Goal: Task Accomplishment & Management: Use online tool/utility

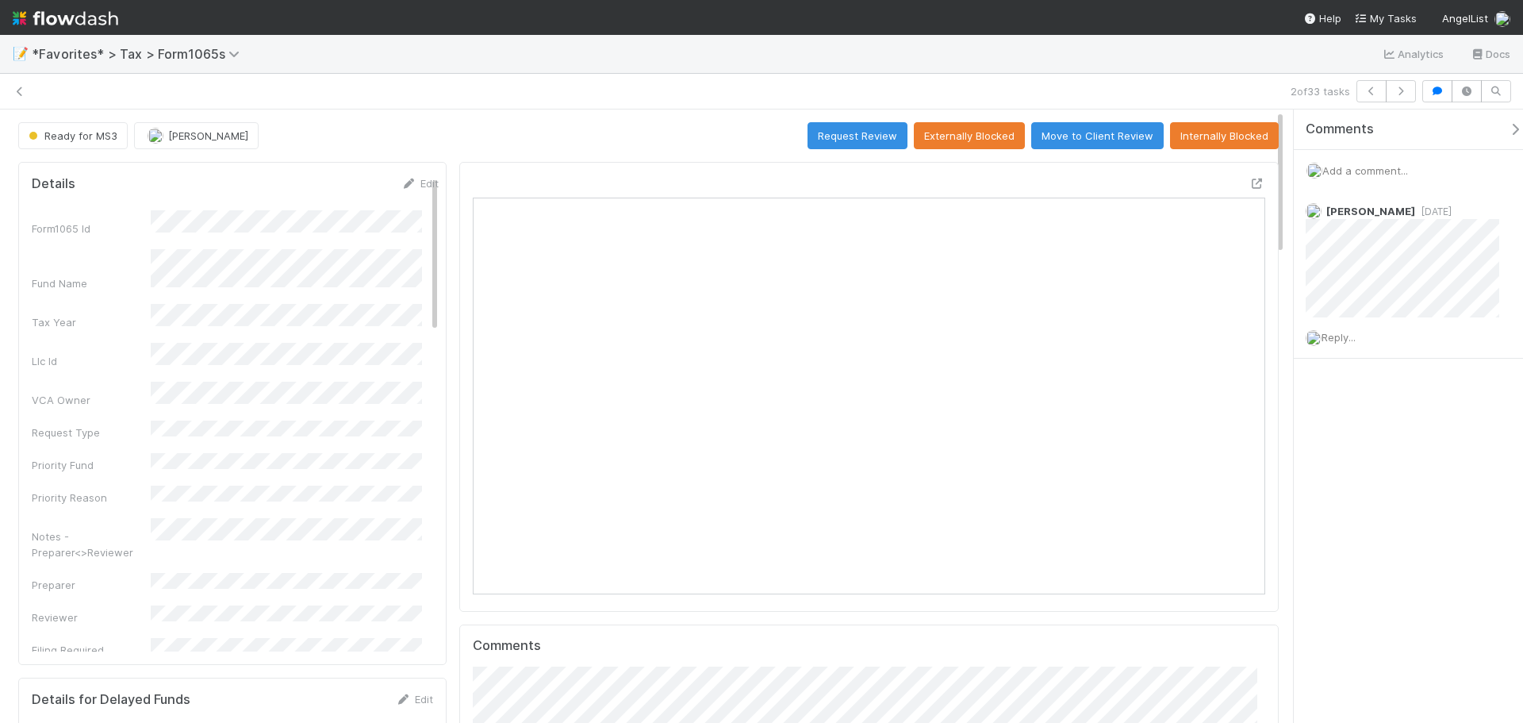
scroll to position [310, 773]
click at [846, 140] on button "Request Review" at bounding box center [857, 135] width 100 height 27
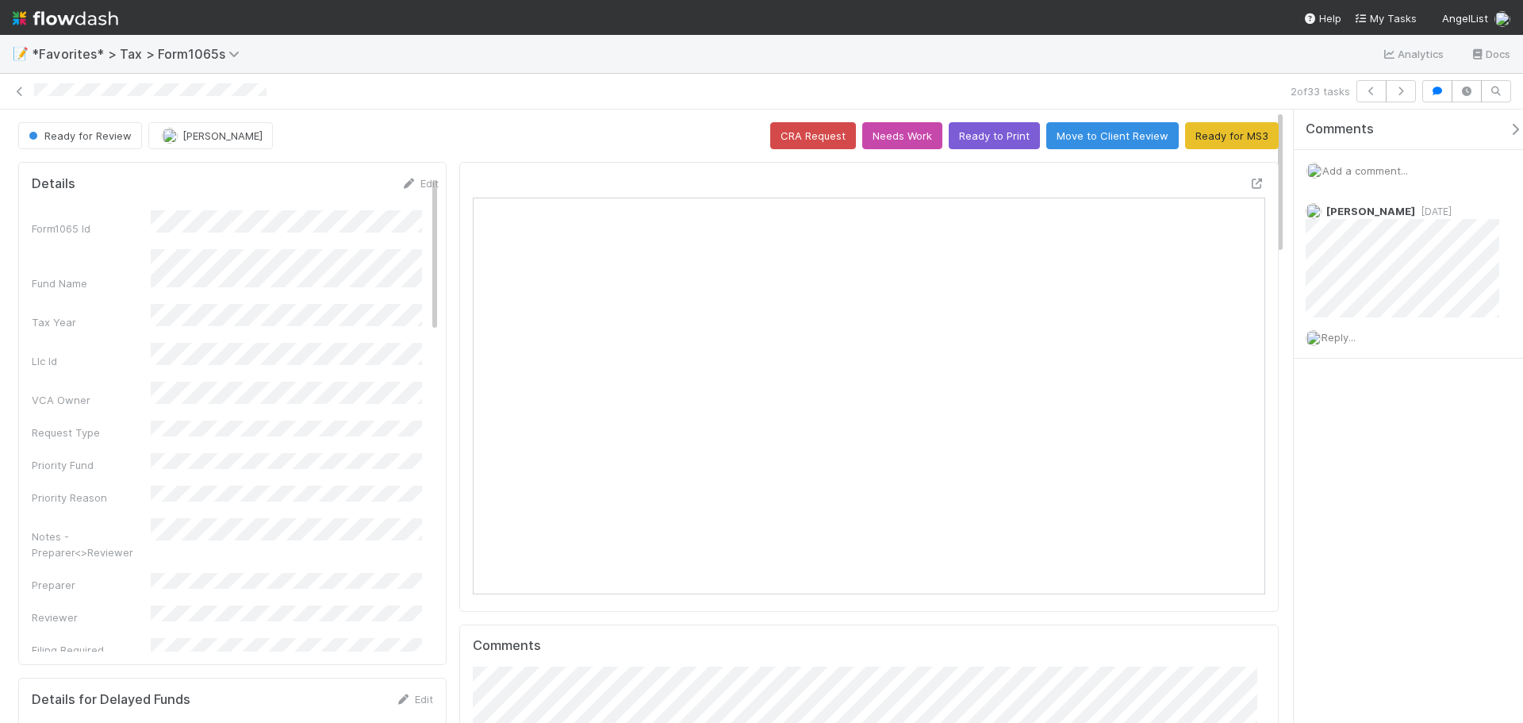
click at [1356, 170] on span "Add a comment..." at bounding box center [1365, 170] width 86 height 13
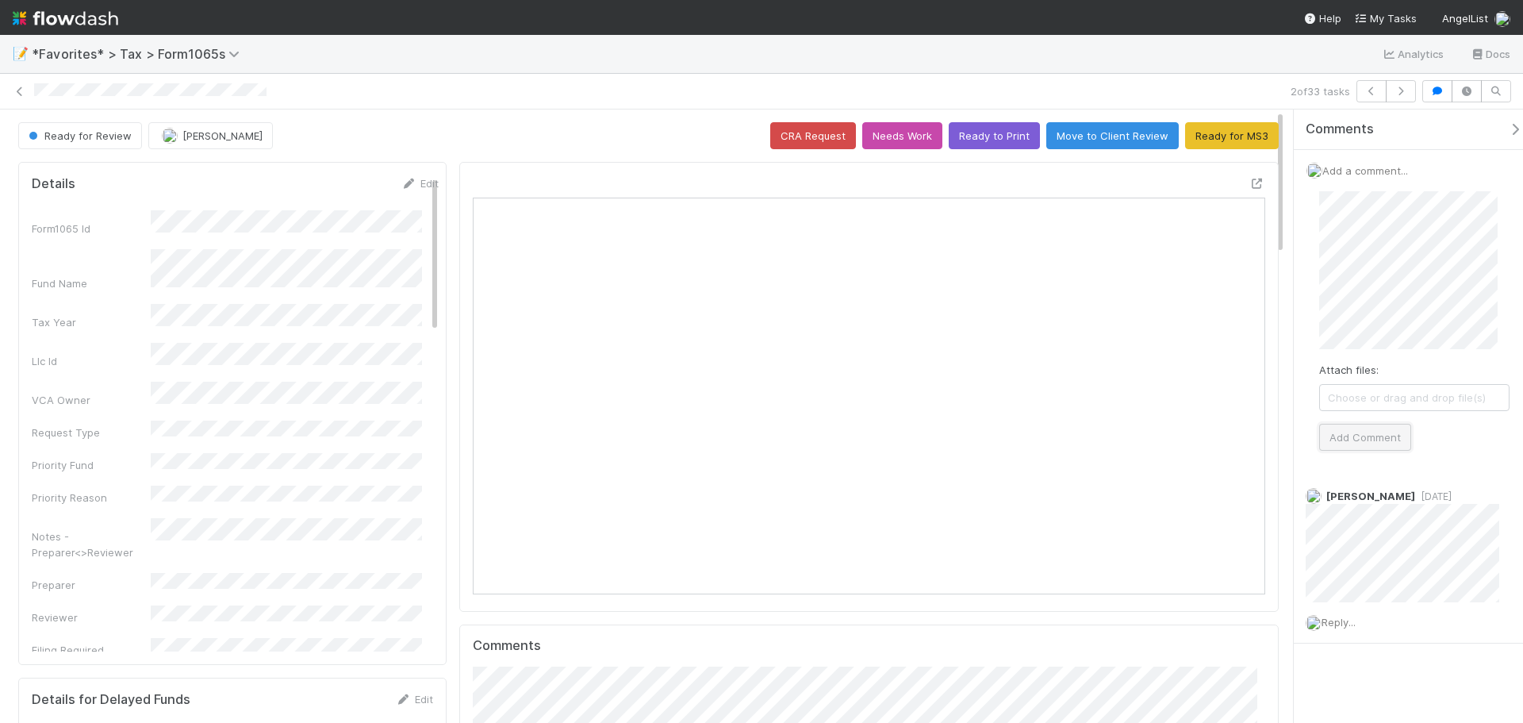
click at [1385, 433] on button "Add Comment" at bounding box center [1365, 437] width 92 height 27
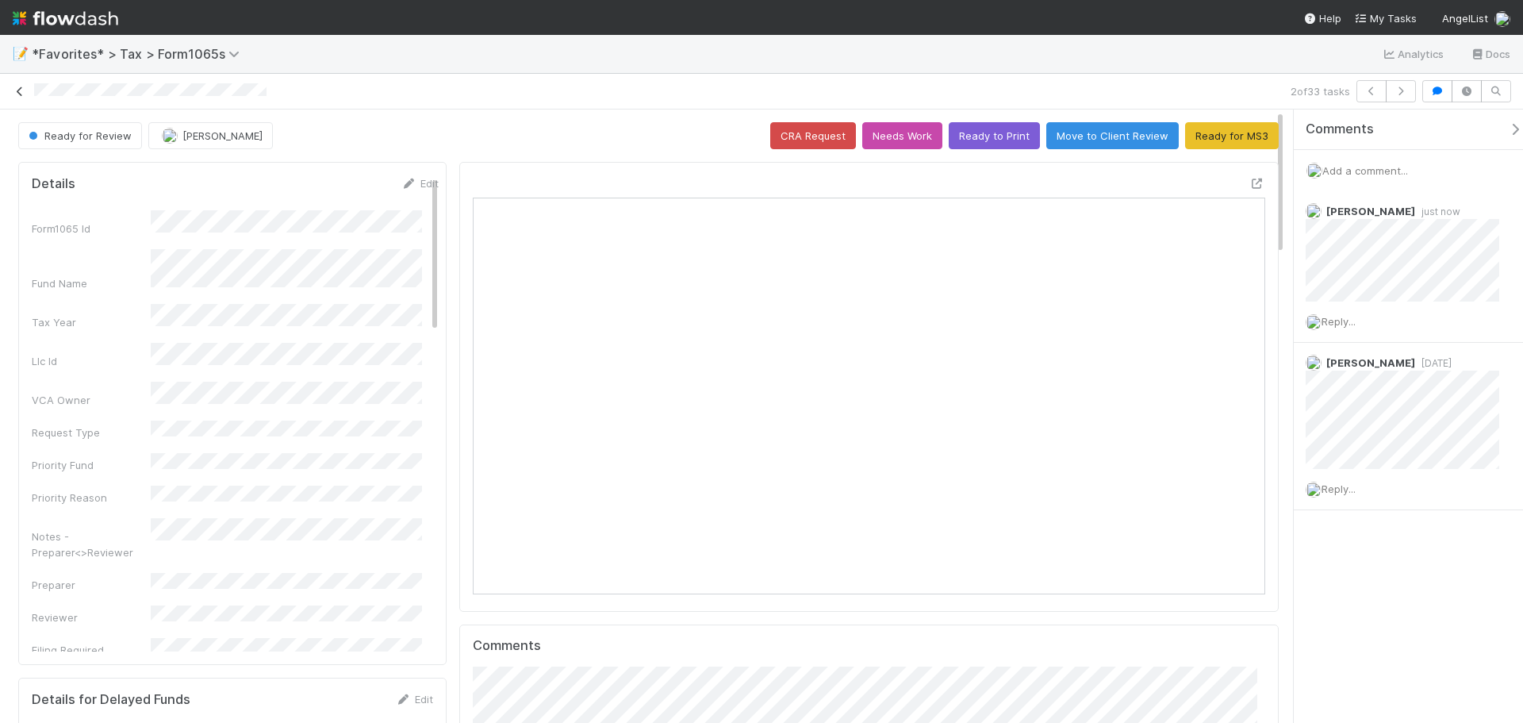
click at [13, 94] on icon at bounding box center [20, 91] width 16 height 10
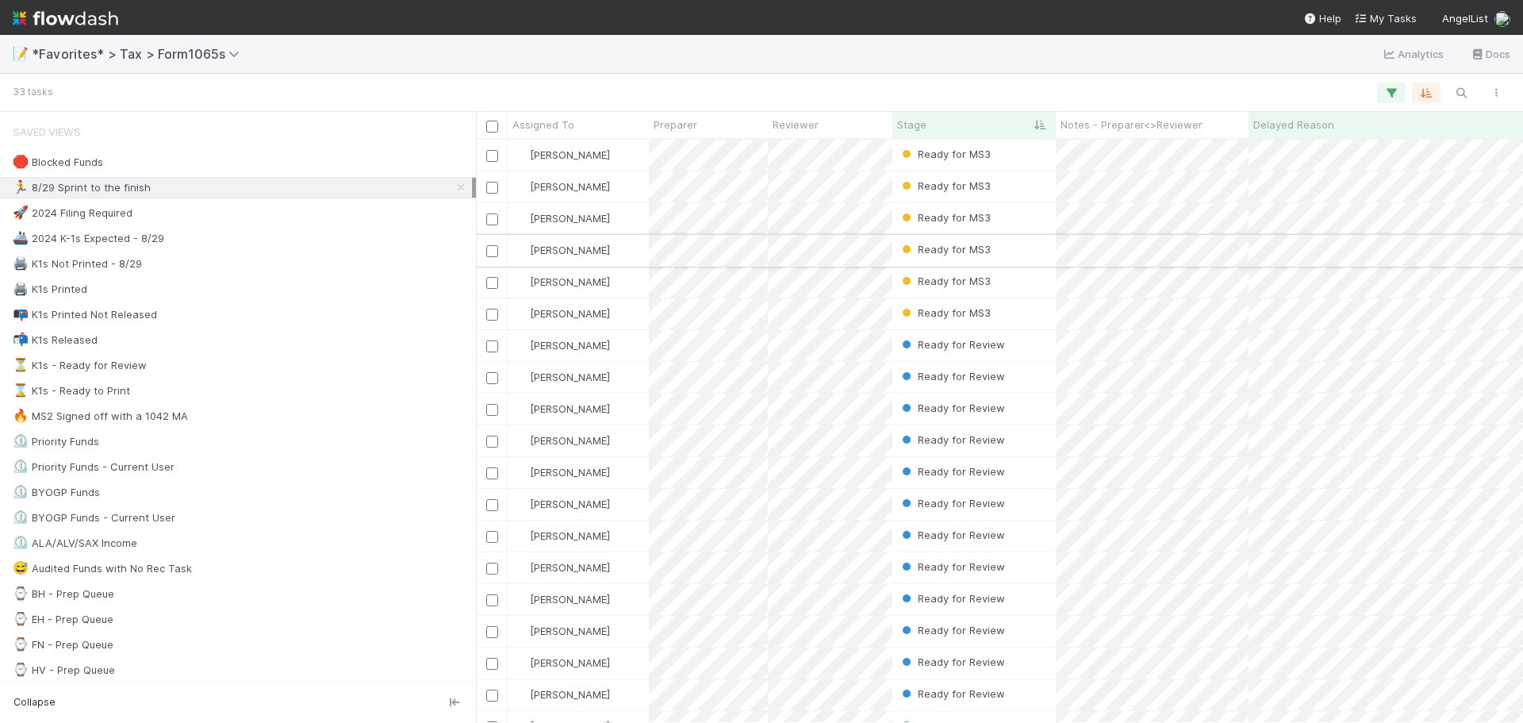
scroll to position [571, 1035]
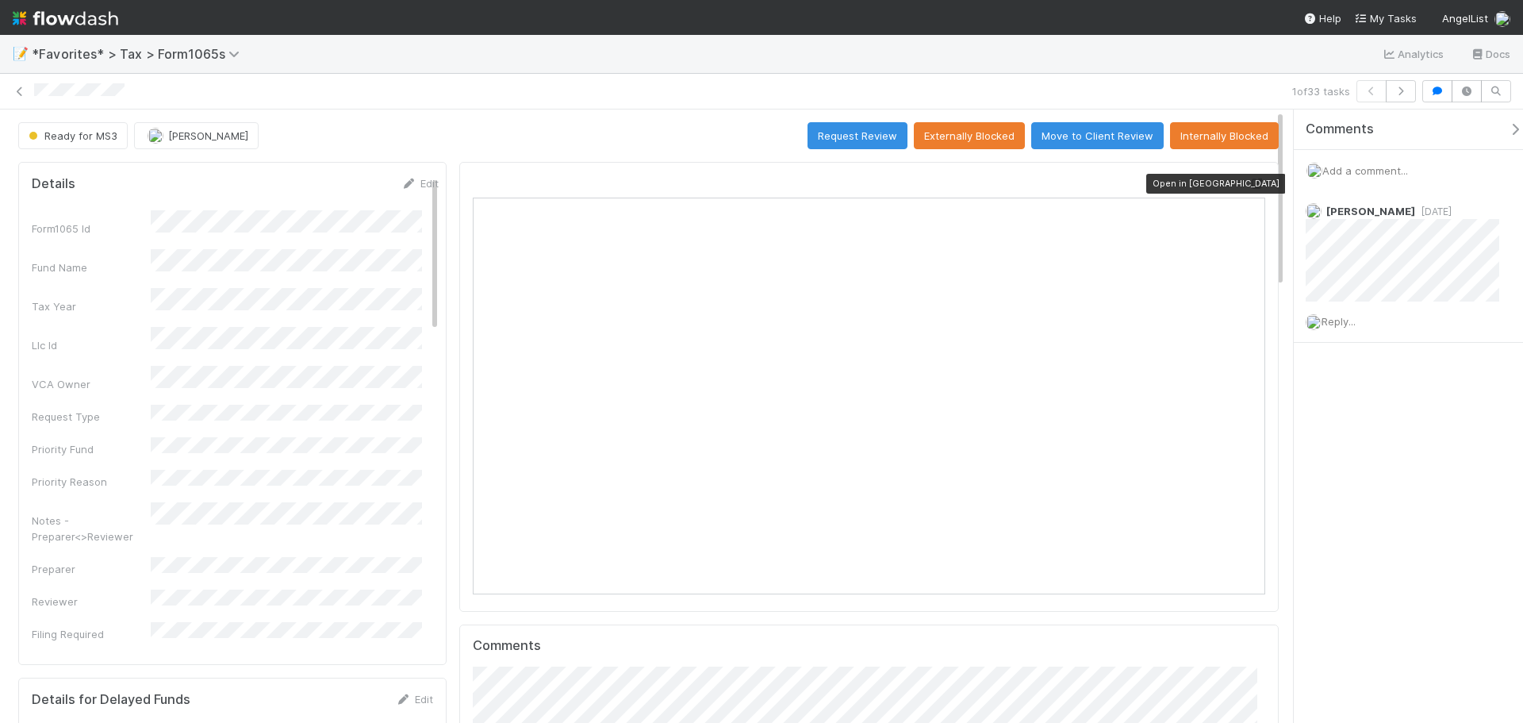
click at [1249, 180] on icon at bounding box center [1257, 183] width 16 height 10
click at [1399, 90] on icon "button" at bounding box center [1401, 91] width 16 height 10
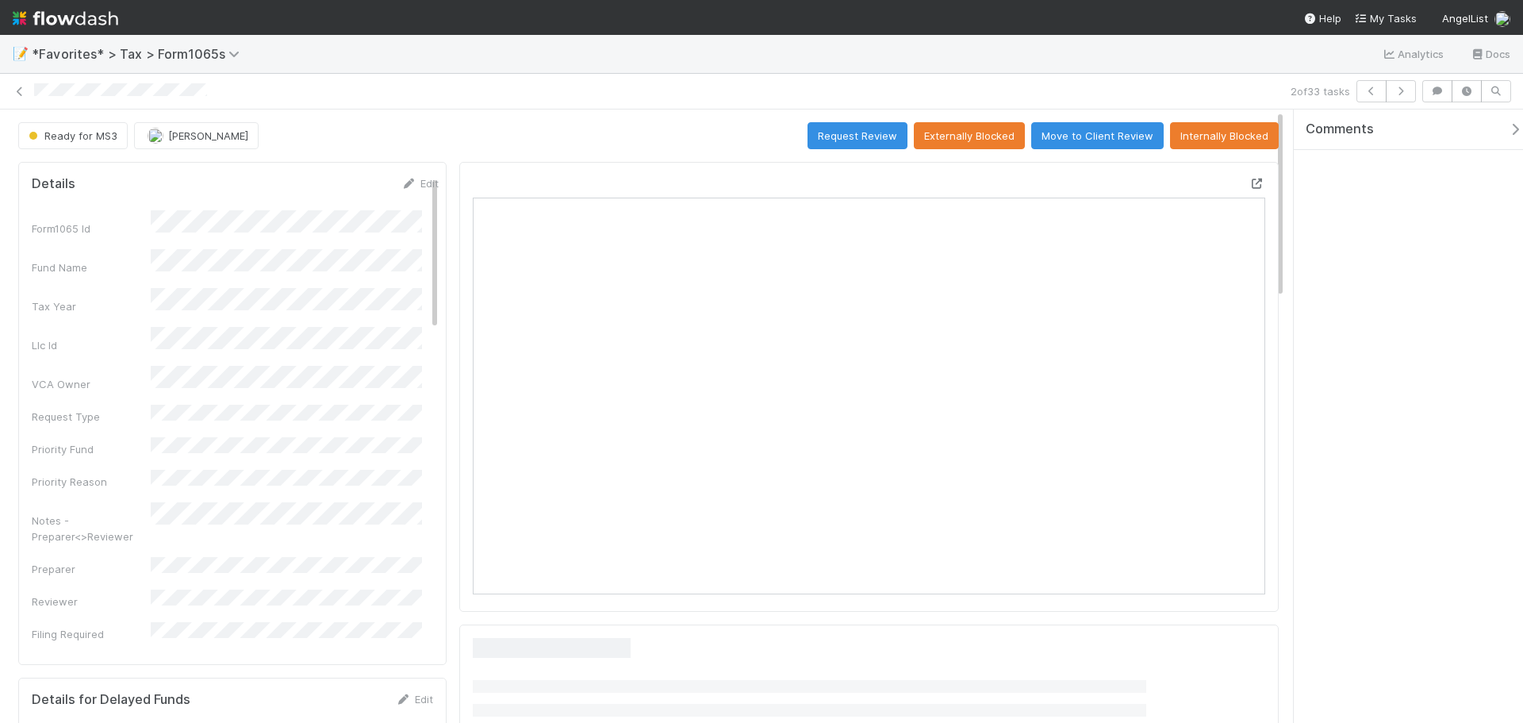
click at [1249, 184] on icon at bounding box center [1257, 183] width 16 height 10
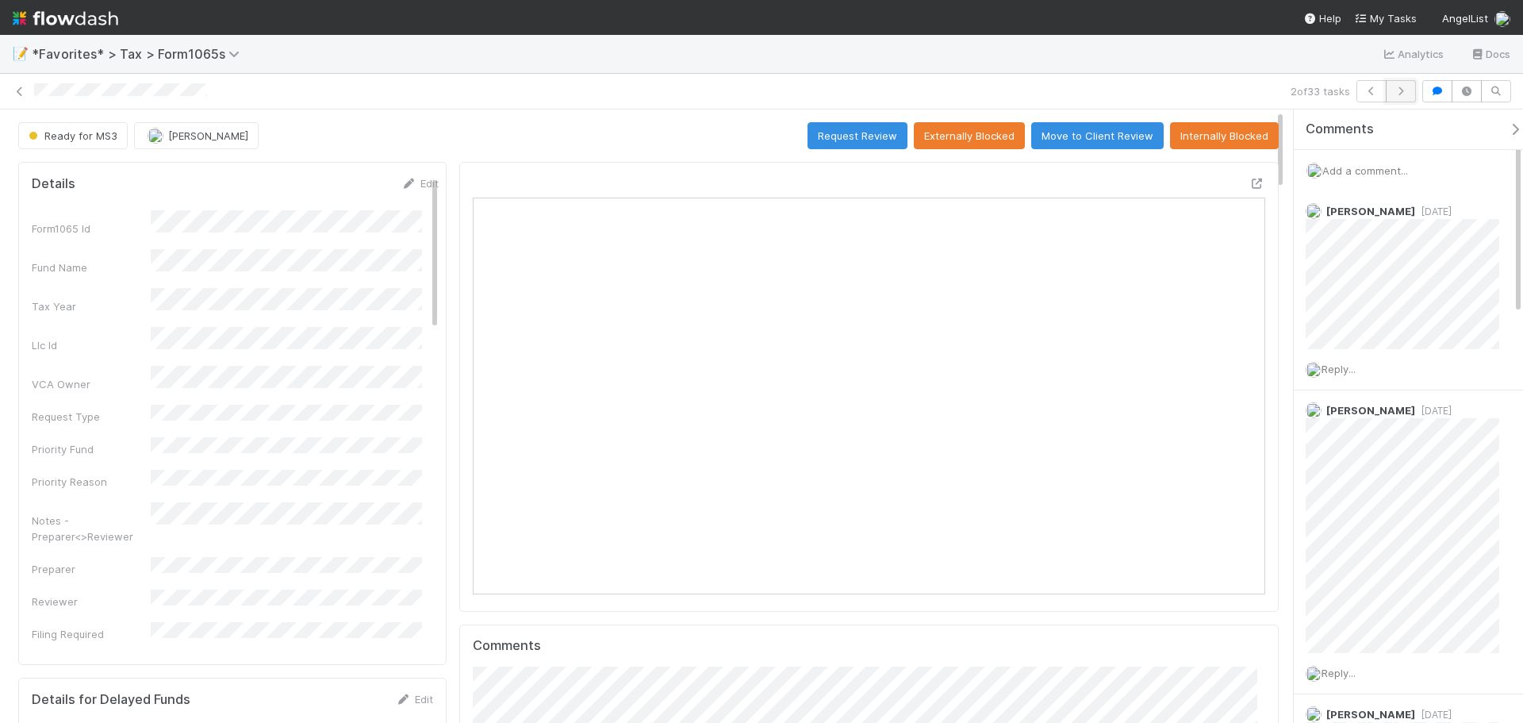
click at [1398, 95] on icon "button" at bounding box center [1401, 91] width 16 height 10
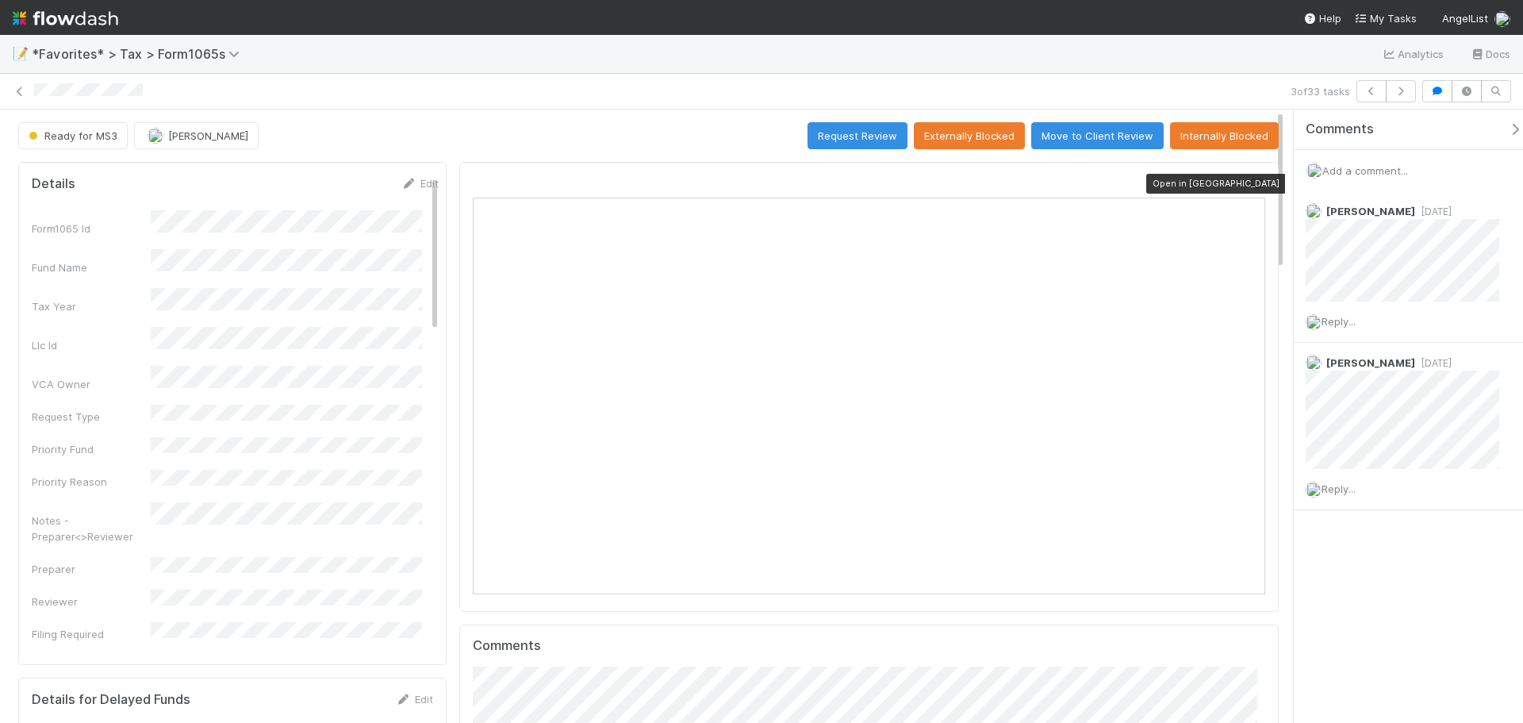
scroll to position [310, 385]
click at [1249, 180] on icon at bounding box center [1257, 183] width 16 height 10
click at [1401, 88] on icon "button" at bounding box center [1401, 91] width 16 height 10
click at [1249, 185] on icon at bounding box center [1257, 183] width 16 height 10
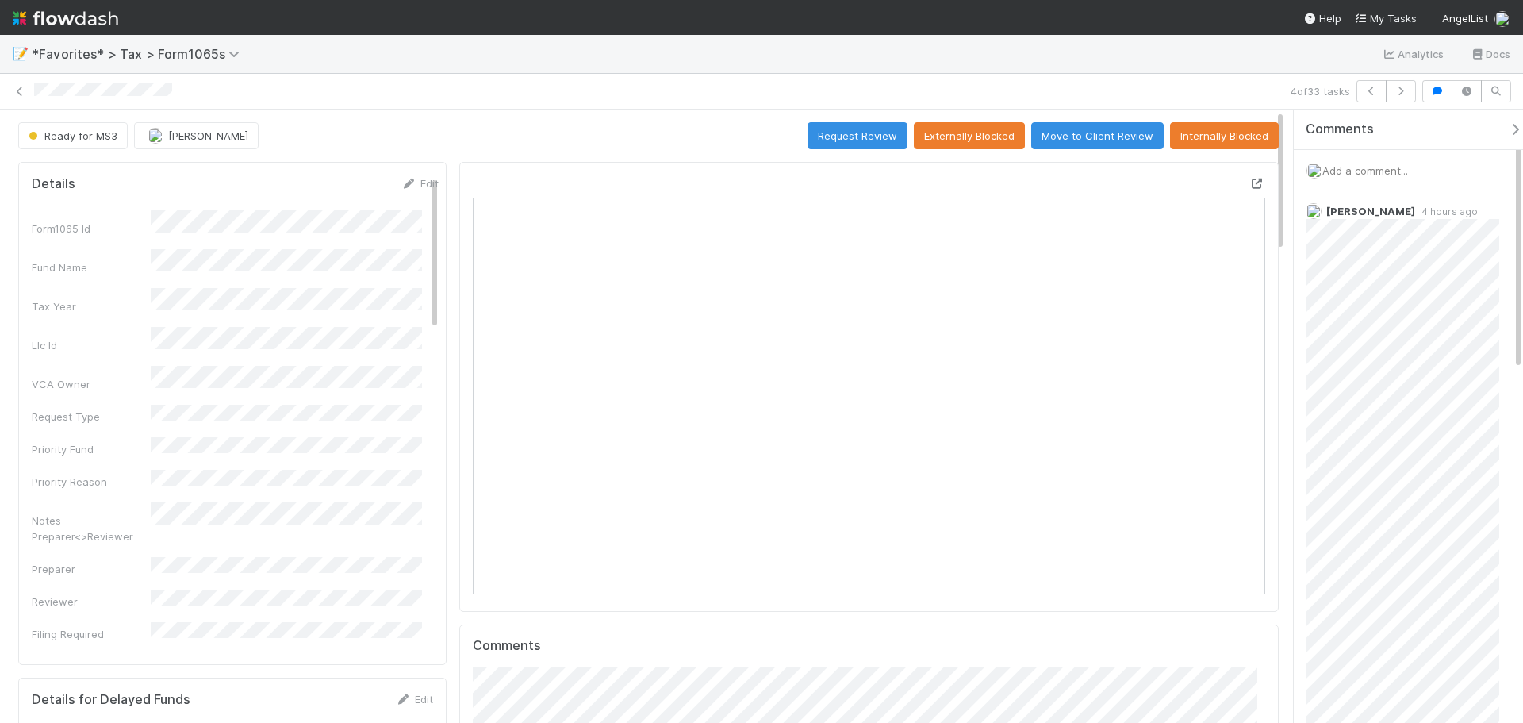
scroll to position [310, 385]
click at [1399, 100] on button "button" at bounding box center [1401, 91] width 30 height 22
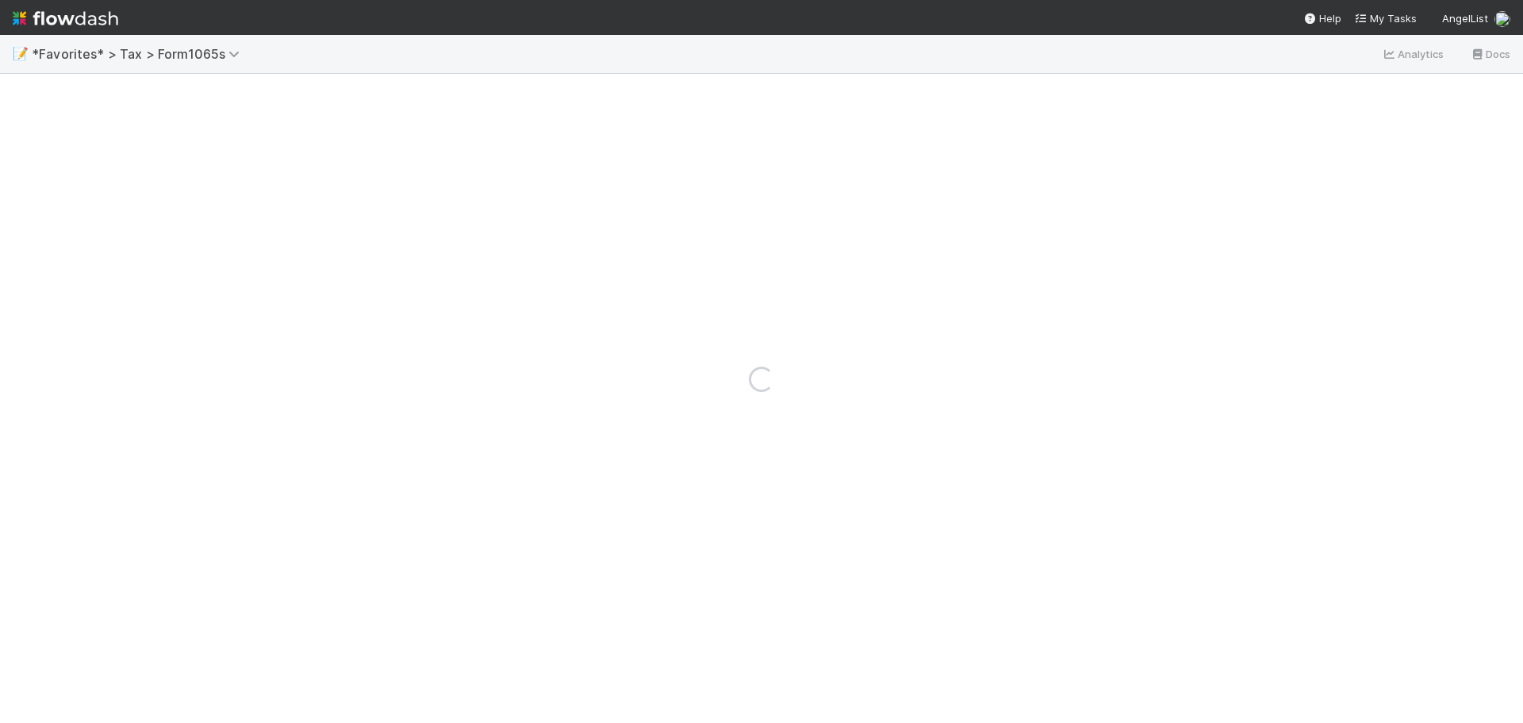
click at [1405, 90] on div "Loading..." at bounding box center [761, 379] width 1523 height 688
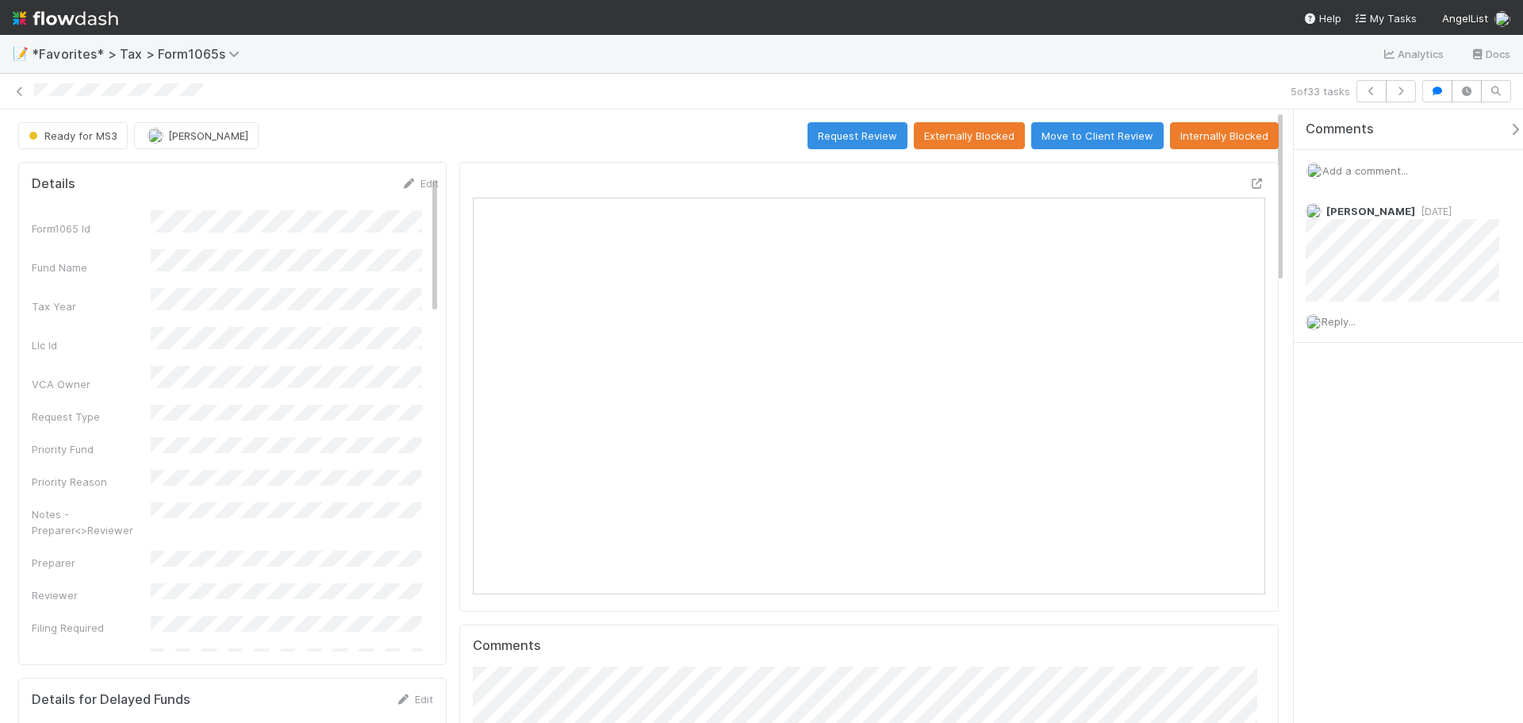
scroll to position [310, 385]
click at [1249, 182] on icon at bounding box center [1257, 183] width 16 height 10
click at [15, 94] on icon at bounding box center [20, 91] width 16 height 10
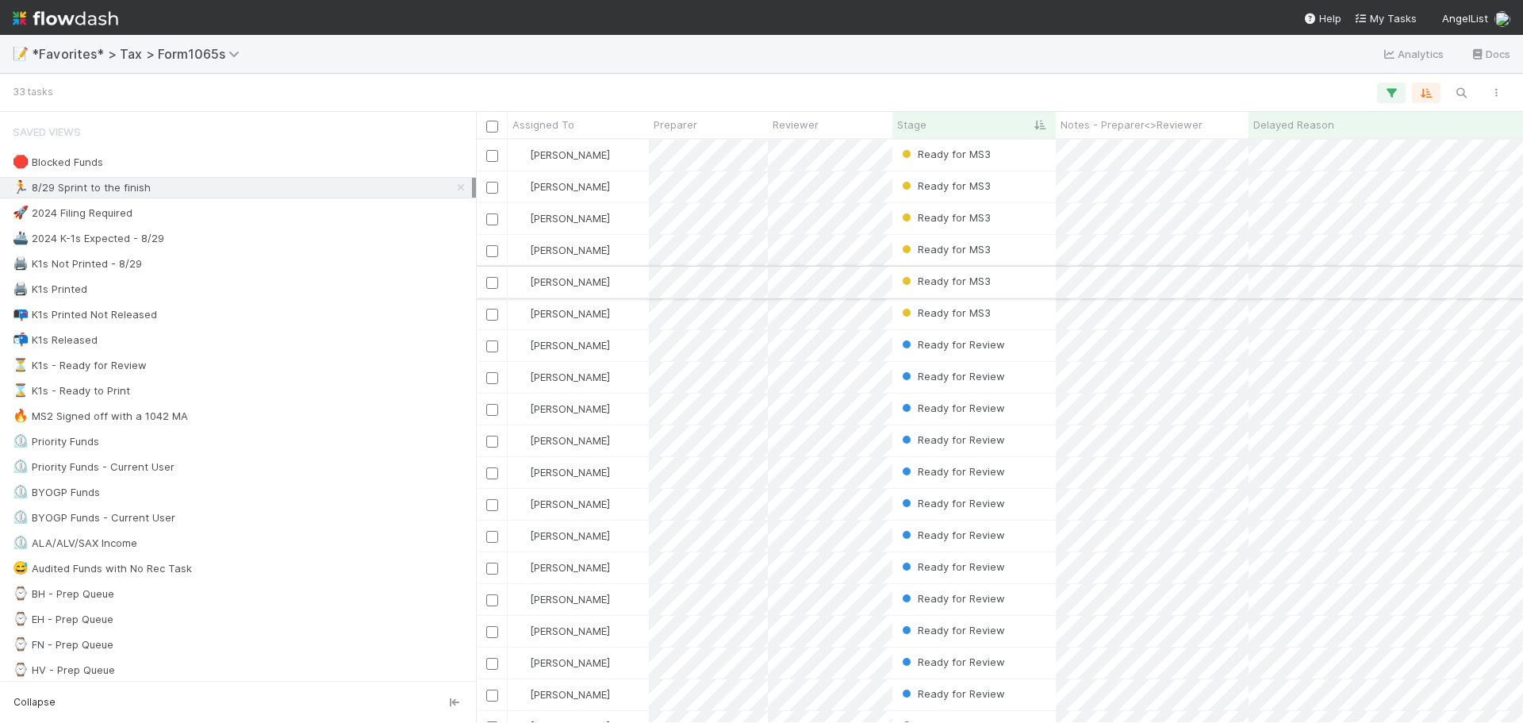
scroll to position [571, 1035]
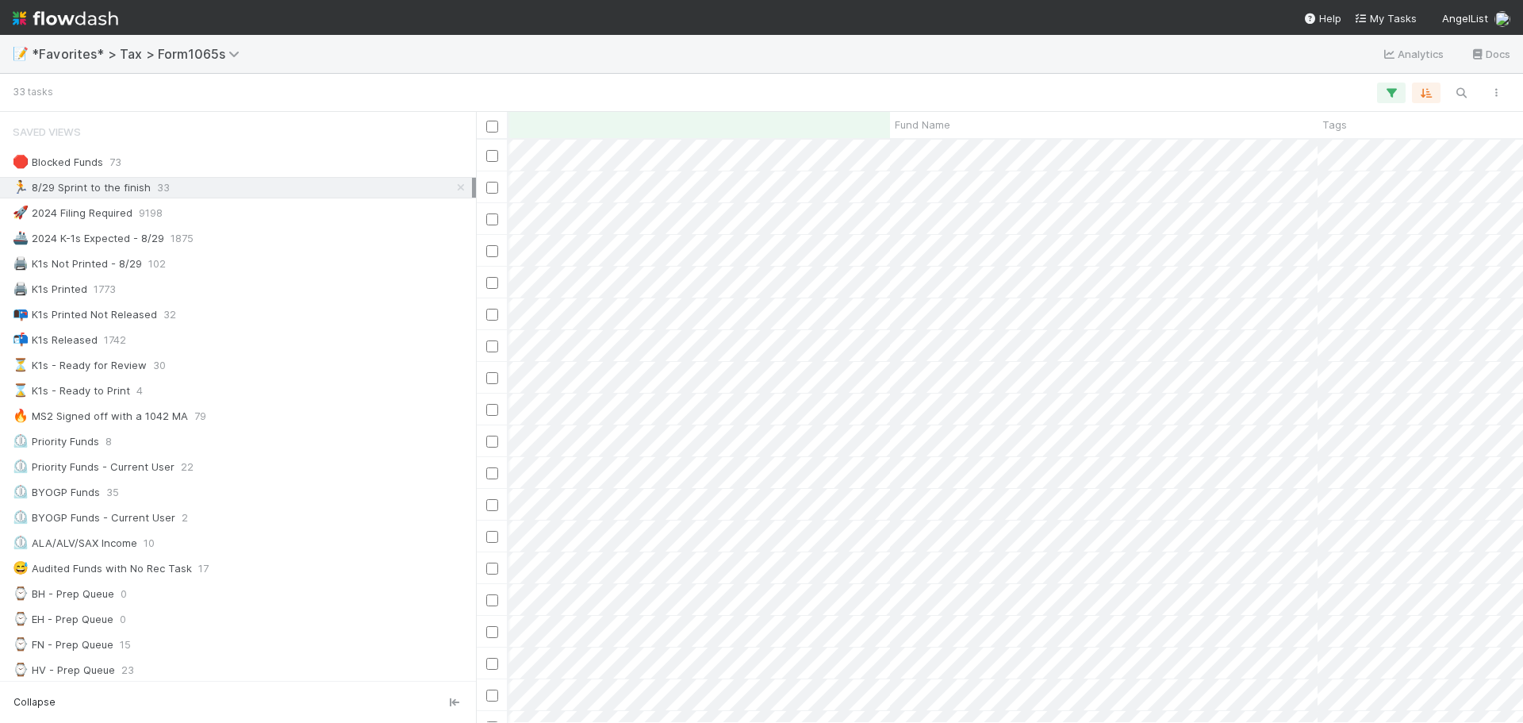
scroll to position [0, 568]
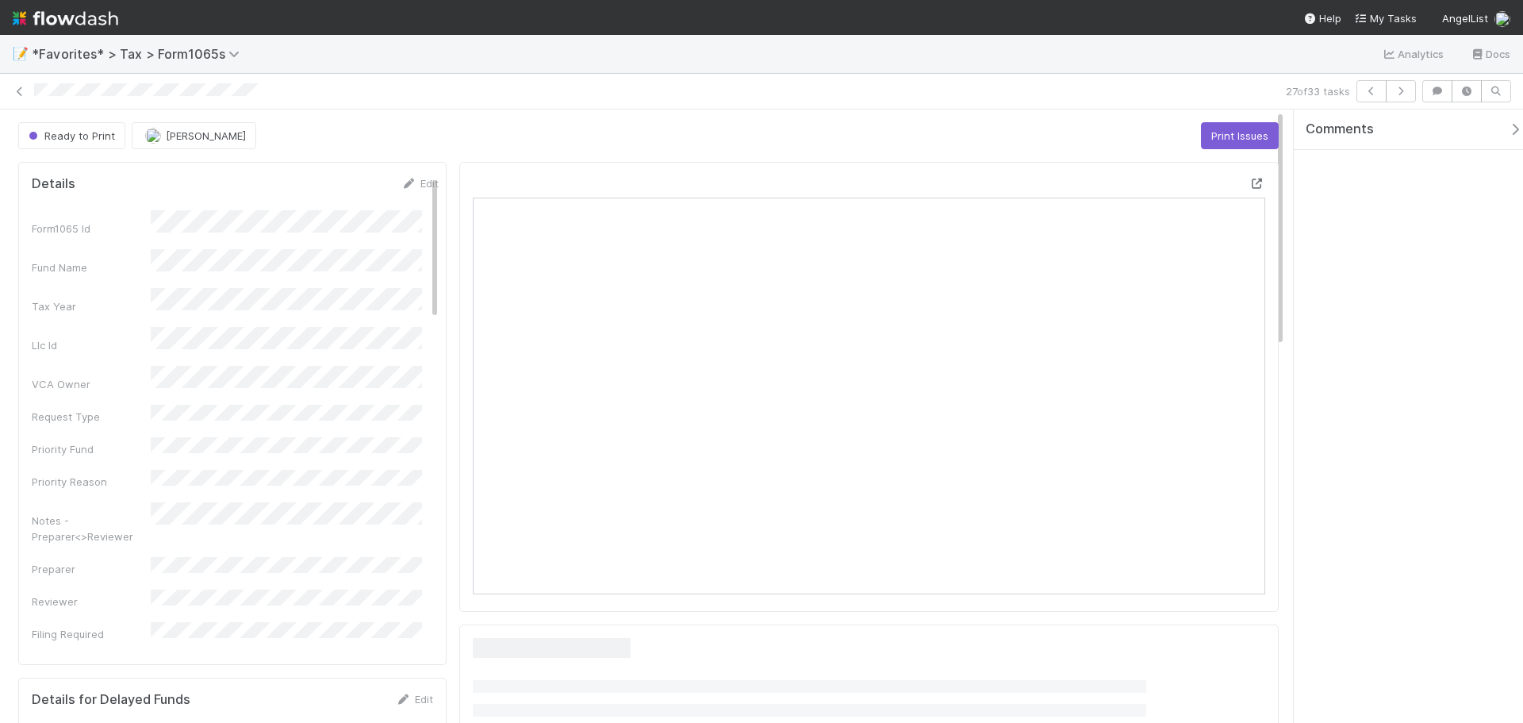
click at [1250, 178] on div at bounding box center [1257, 183] width 16 height 16
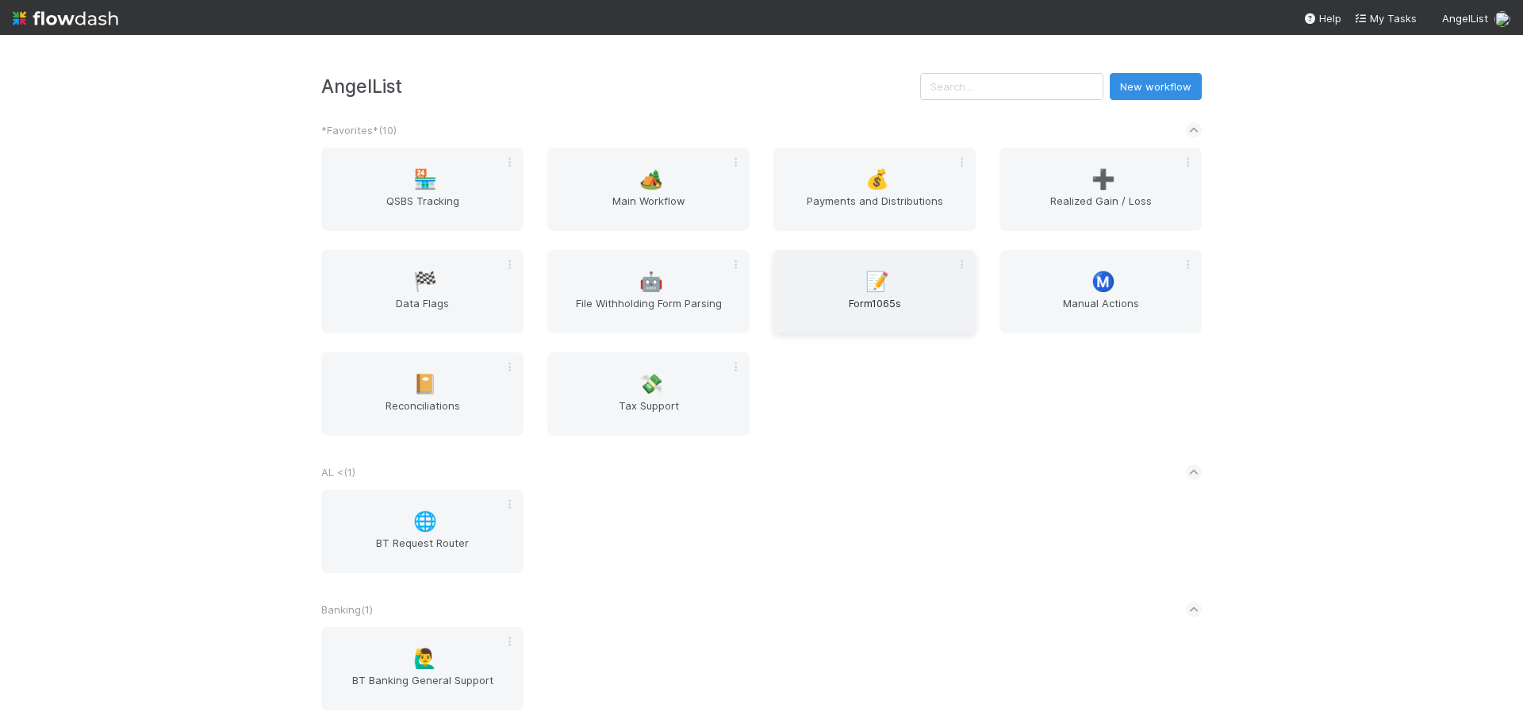
click at [886, 322] on span "Form1065s" at bounding box center [875, 311] width 190 height 32
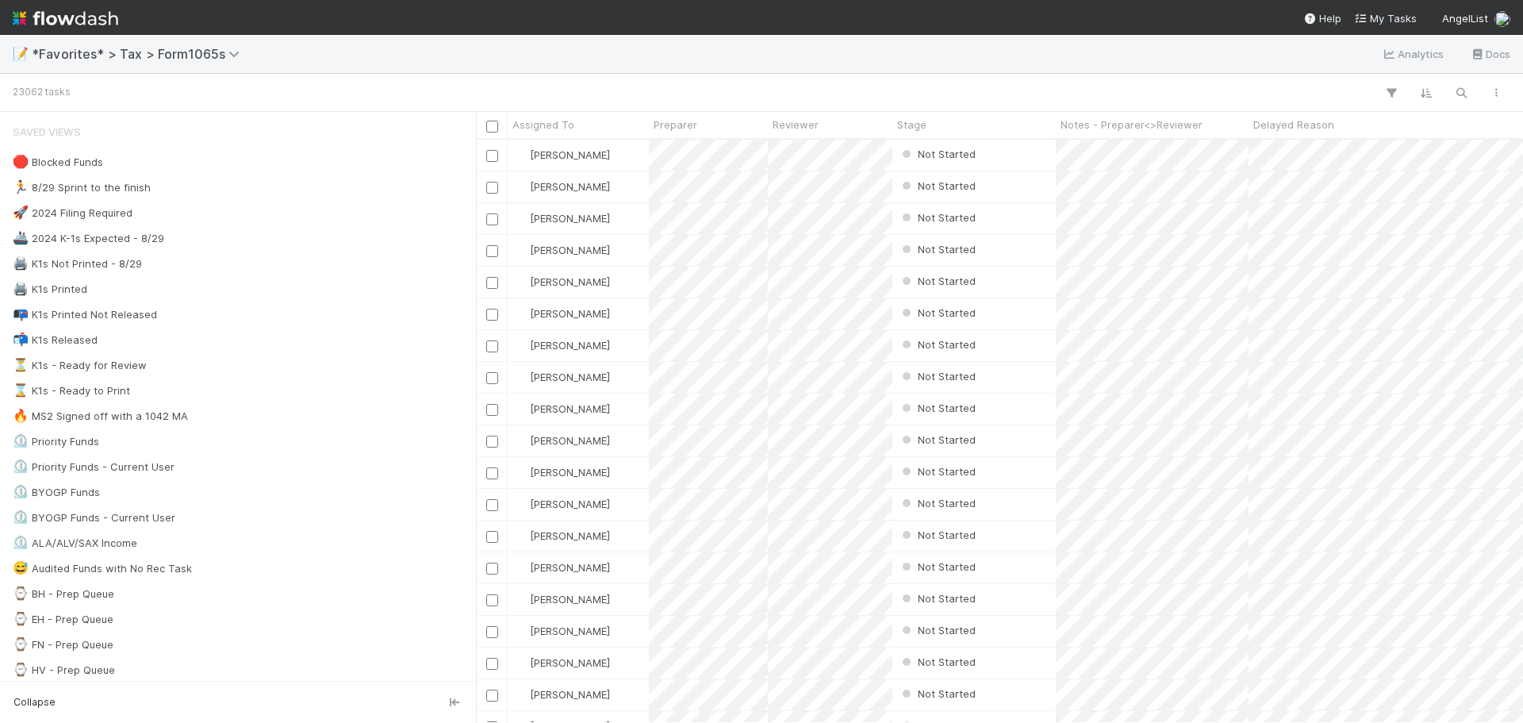
scroll to position [571, 1035]
click at [167, 191] on div "🏃 8/29 Sprint to the finish 33" at bounding box center [242, 188] width 459 height 20
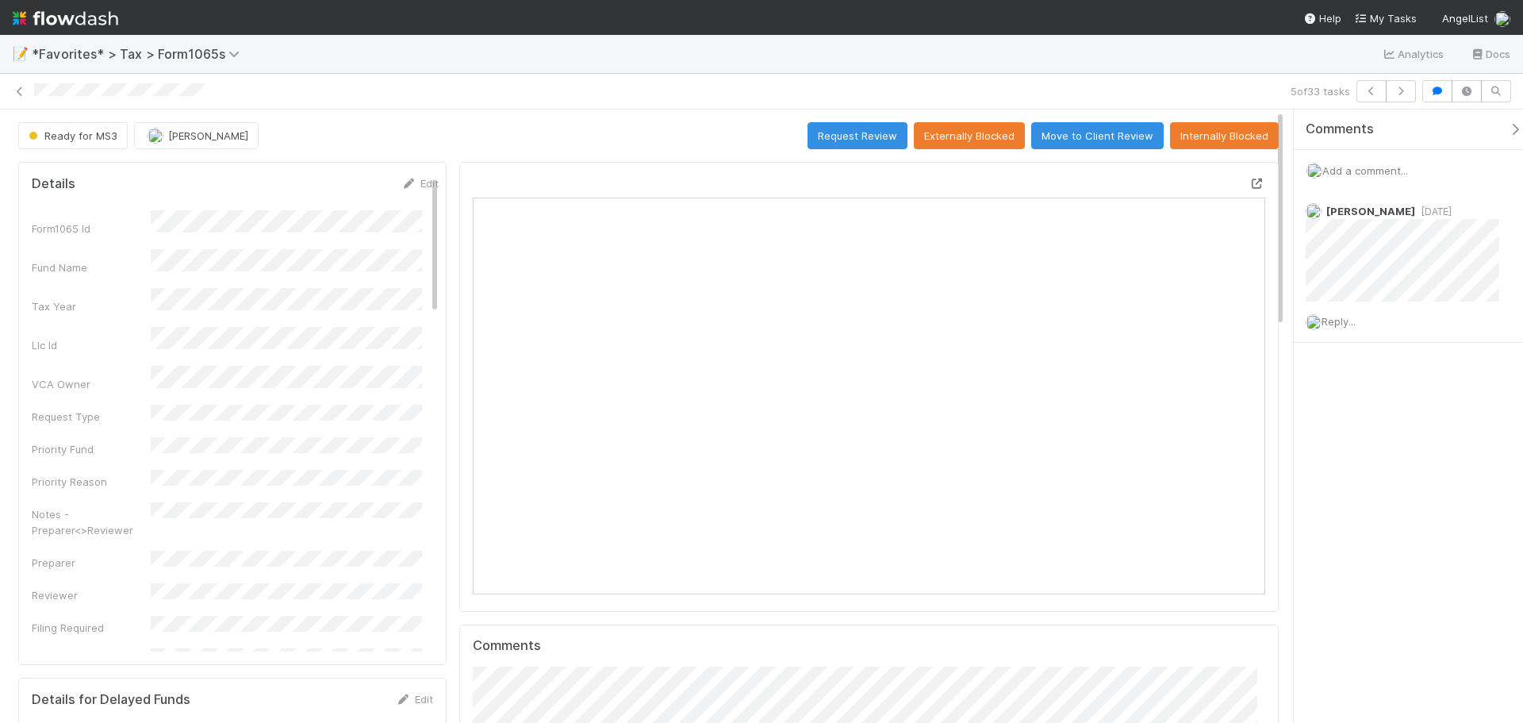
click at [1249, 182] on icon at bounding box center [1257, 183] width 16 height 10
click at [18, 98] on link at bounding box center [20, 91] width 16 height 16
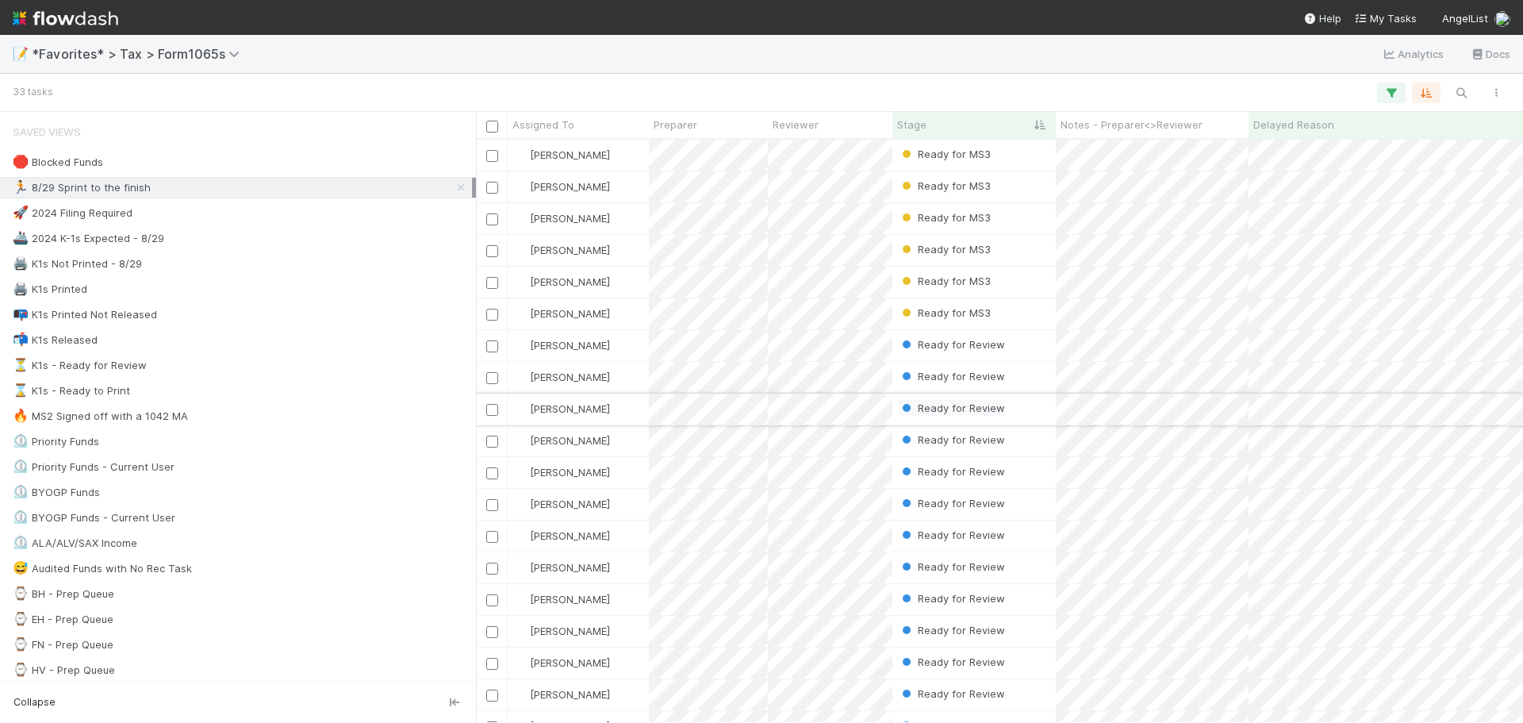
scroll to position [571, 1035]
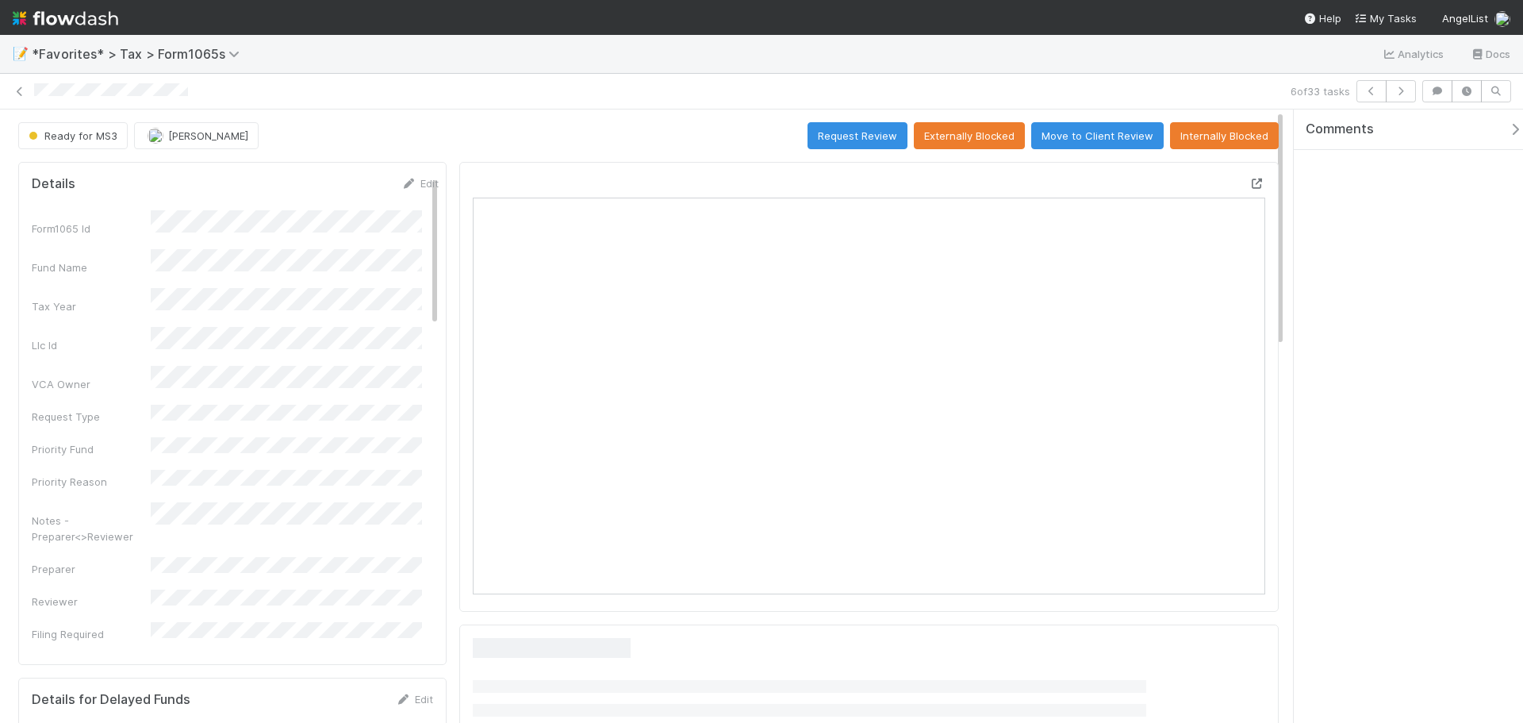
click at [1249, 183] on icon at bounding box center [1257, 183] width 16 height 10
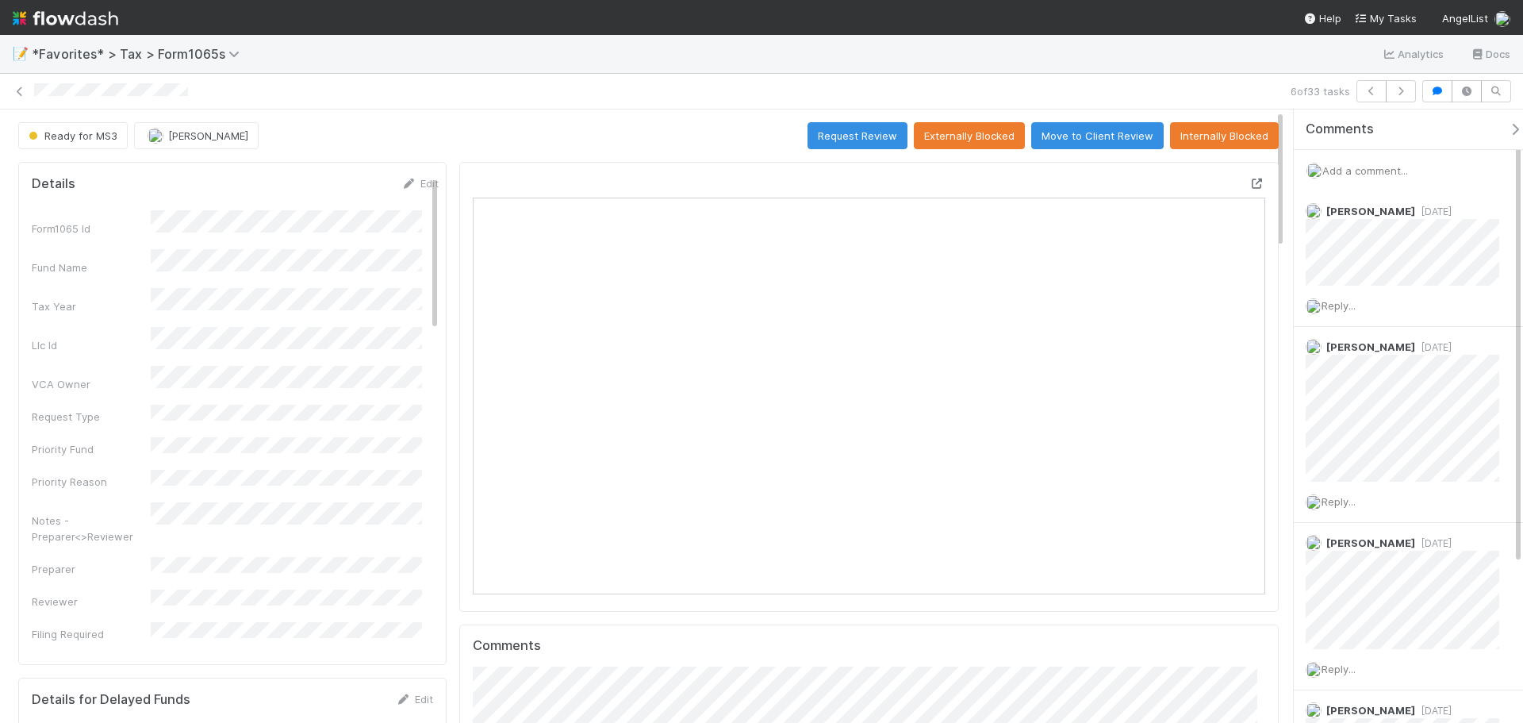
scroll to position [310, 773]
click at [1394, 167] on span "Add a comment..." at bounding box center [1365, 170] width 86 height 13
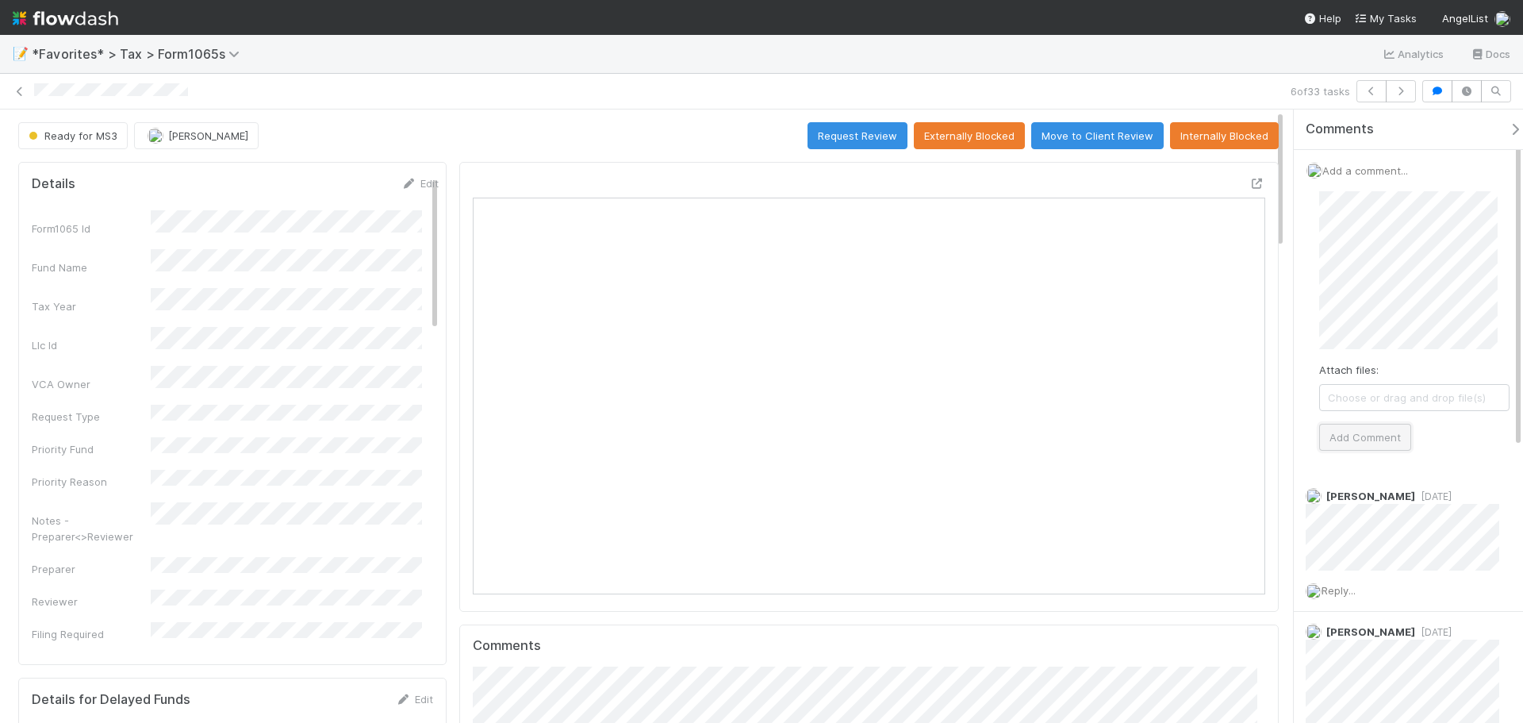
click at [1372, 435] on button "Add Comment" at bounding box center [1365, 437] width 92 height 27
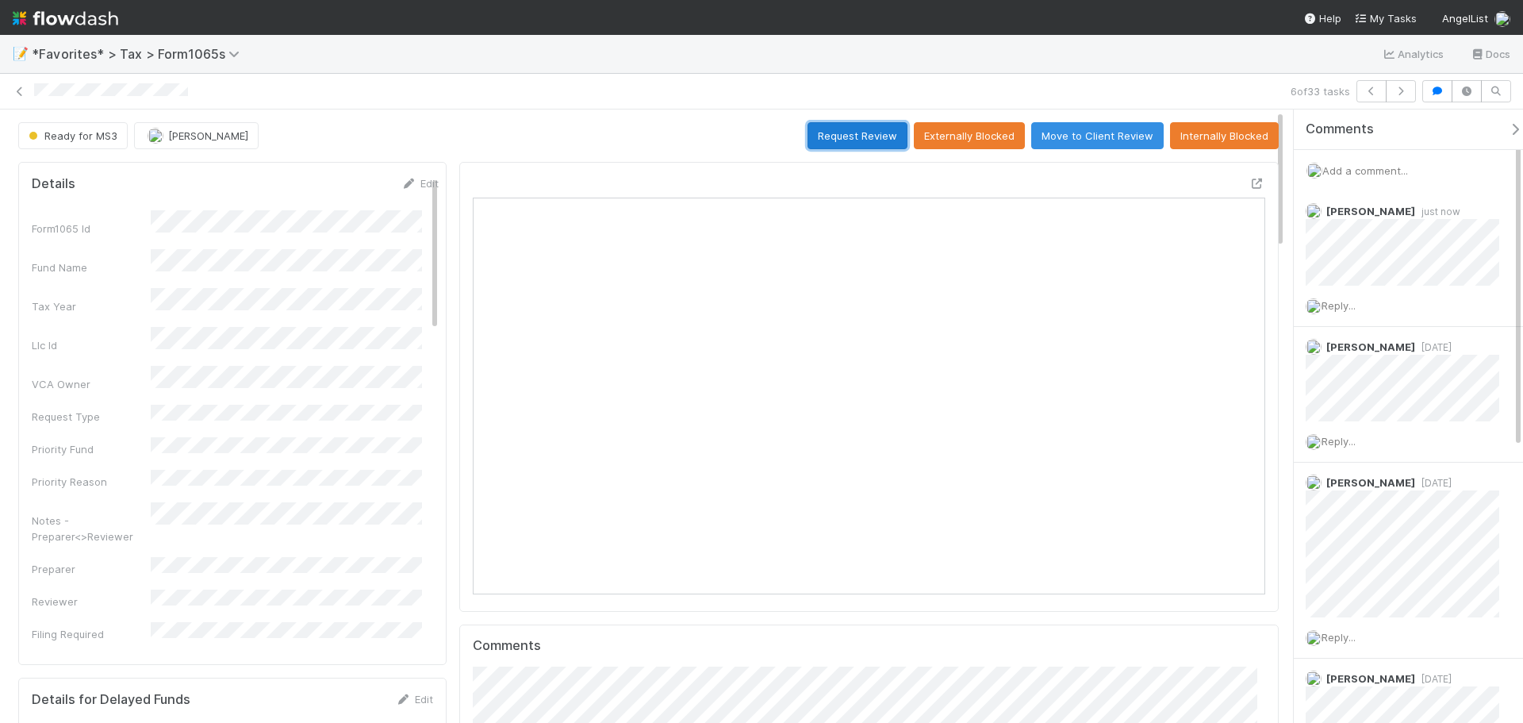
click at [864, 132] on button "Request Review" at bounding box center [857, 135] width 100 height 27
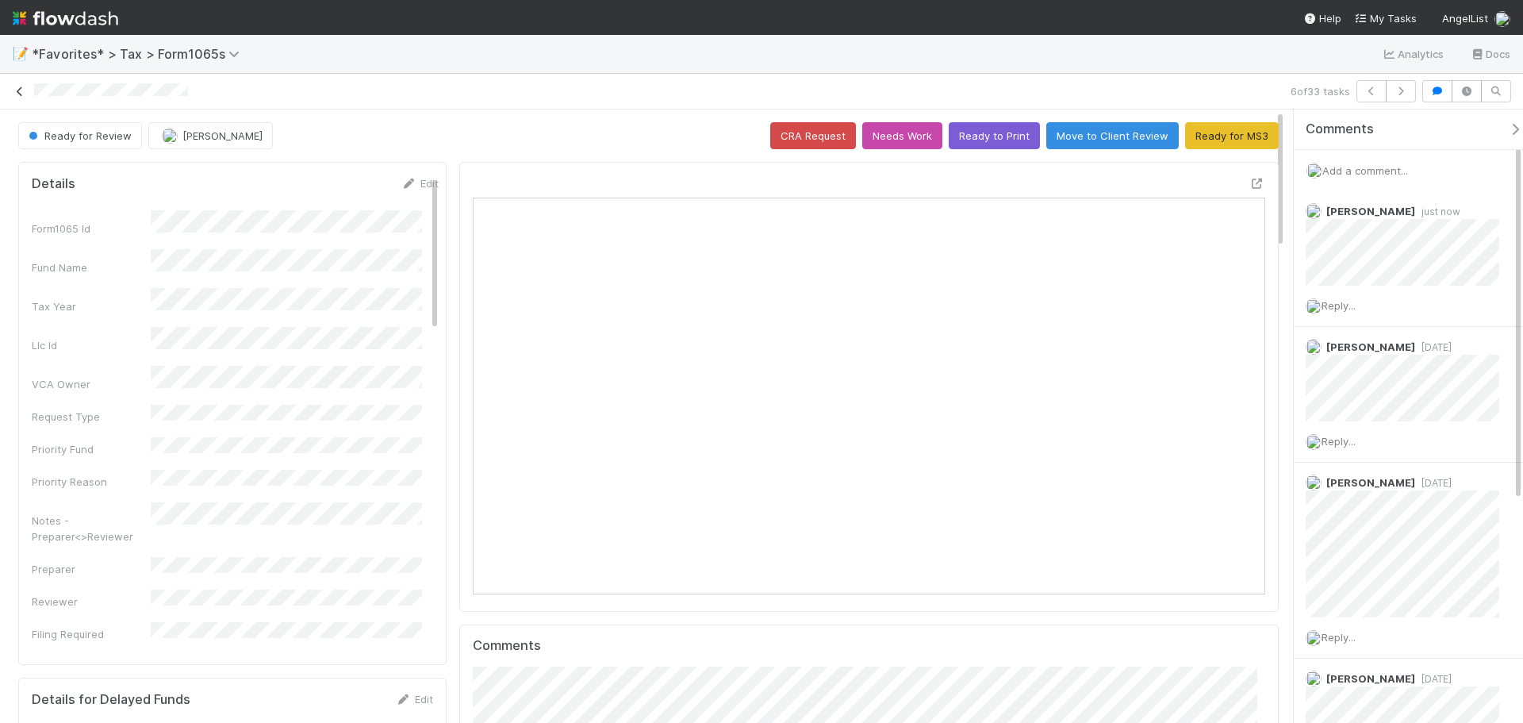
click at [18, 94] on icon at bounding box center [20, 91] width 16 height 10
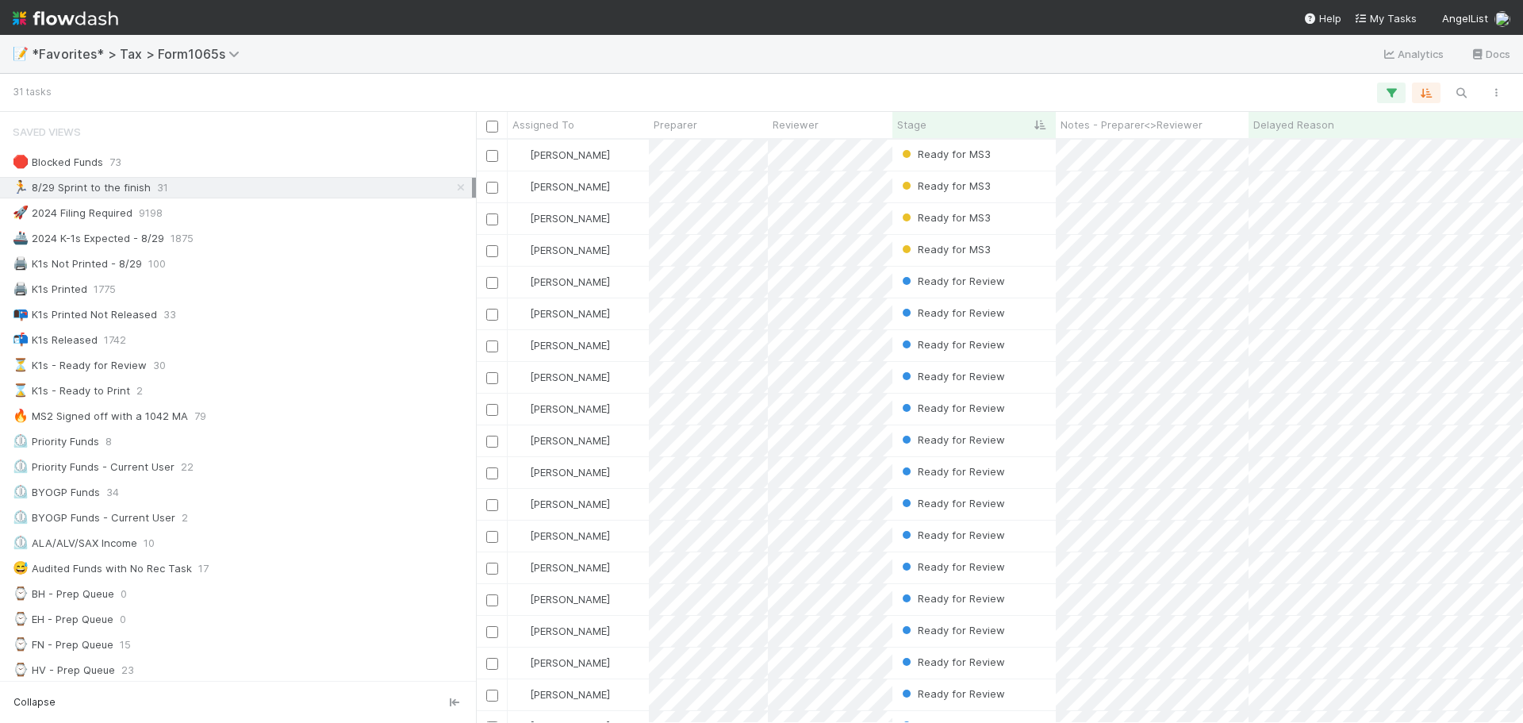
scroll to position [13, 13]
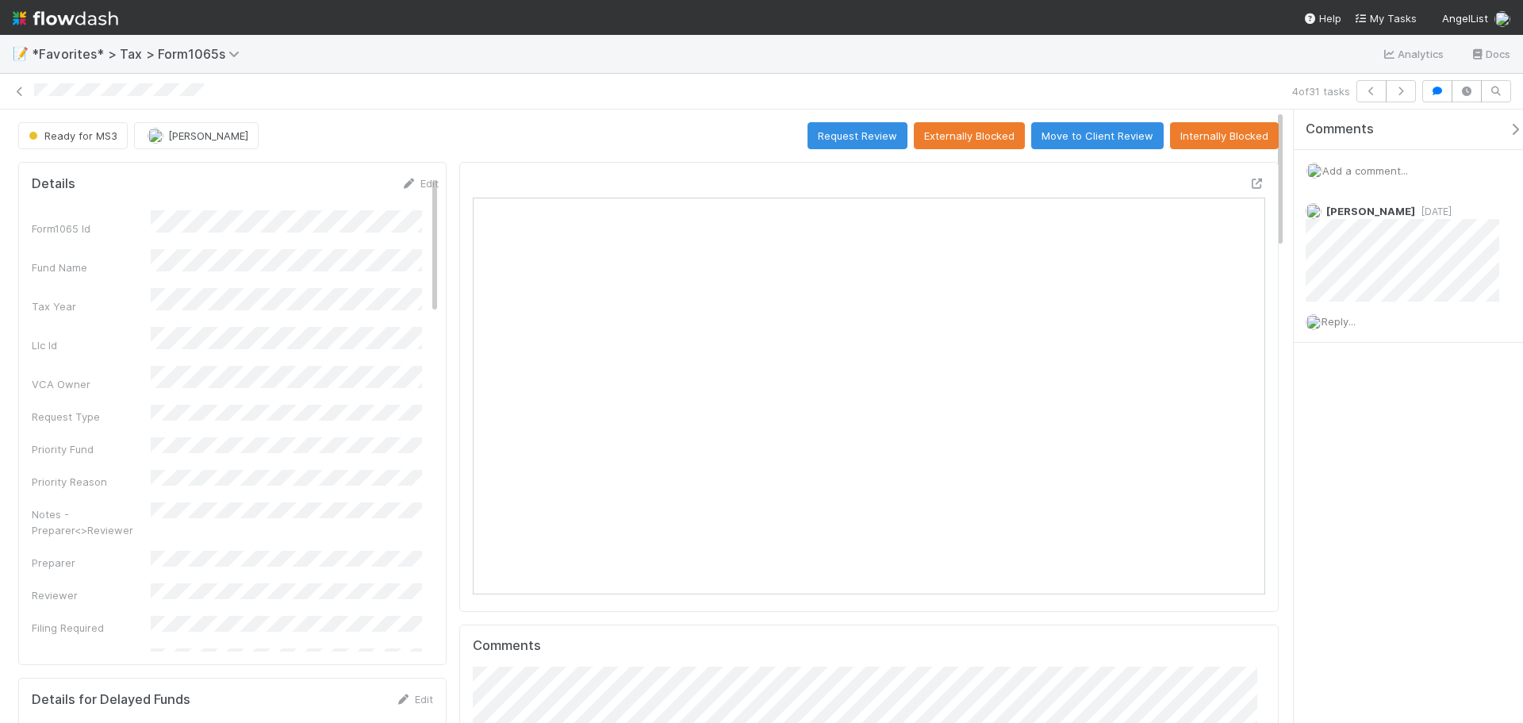
scroll to position [310, 385]
click at [1249, 178] on icon at bounding box center [1257, 183] width 16 height 10
click at [21, 90] on icon at bounding box center [20, 91] width 16 height 10
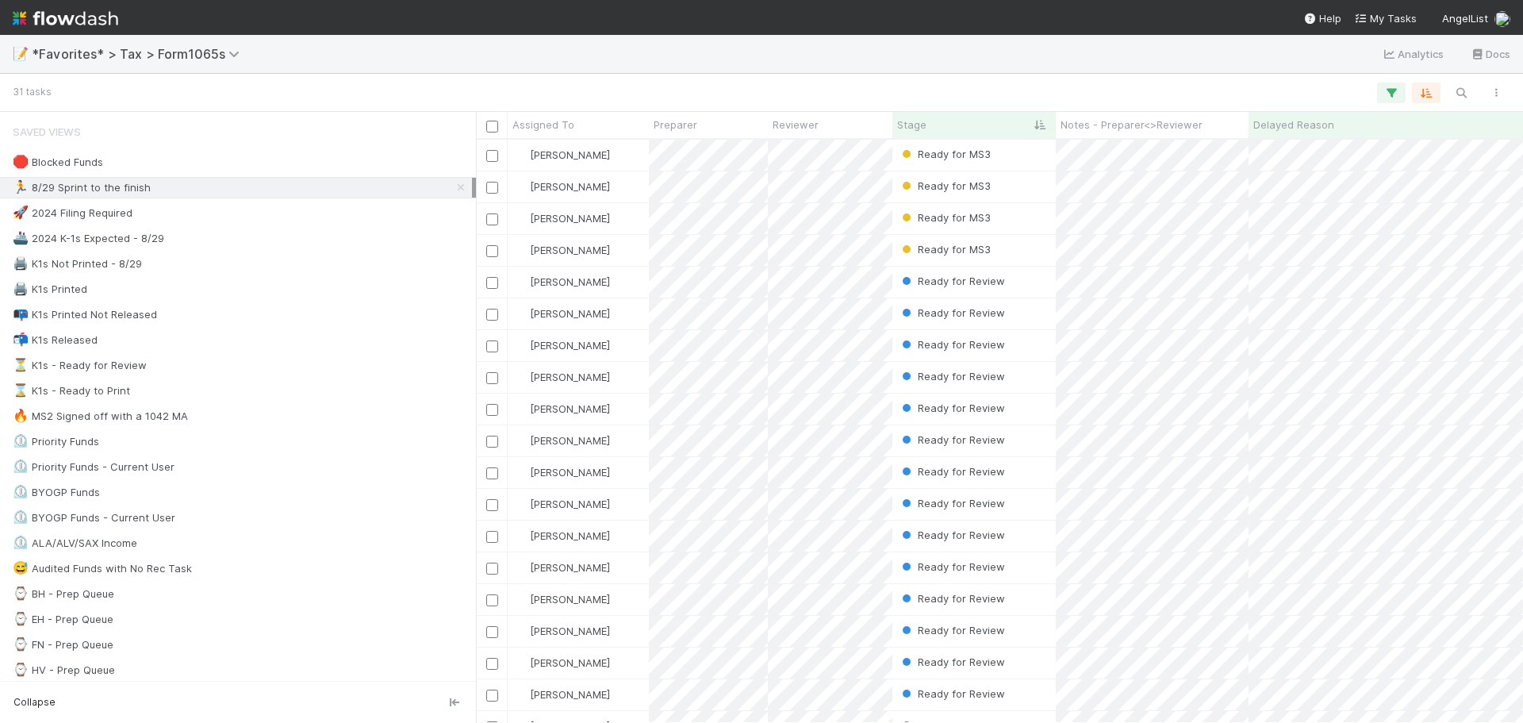
scroll to position [571, 1035]
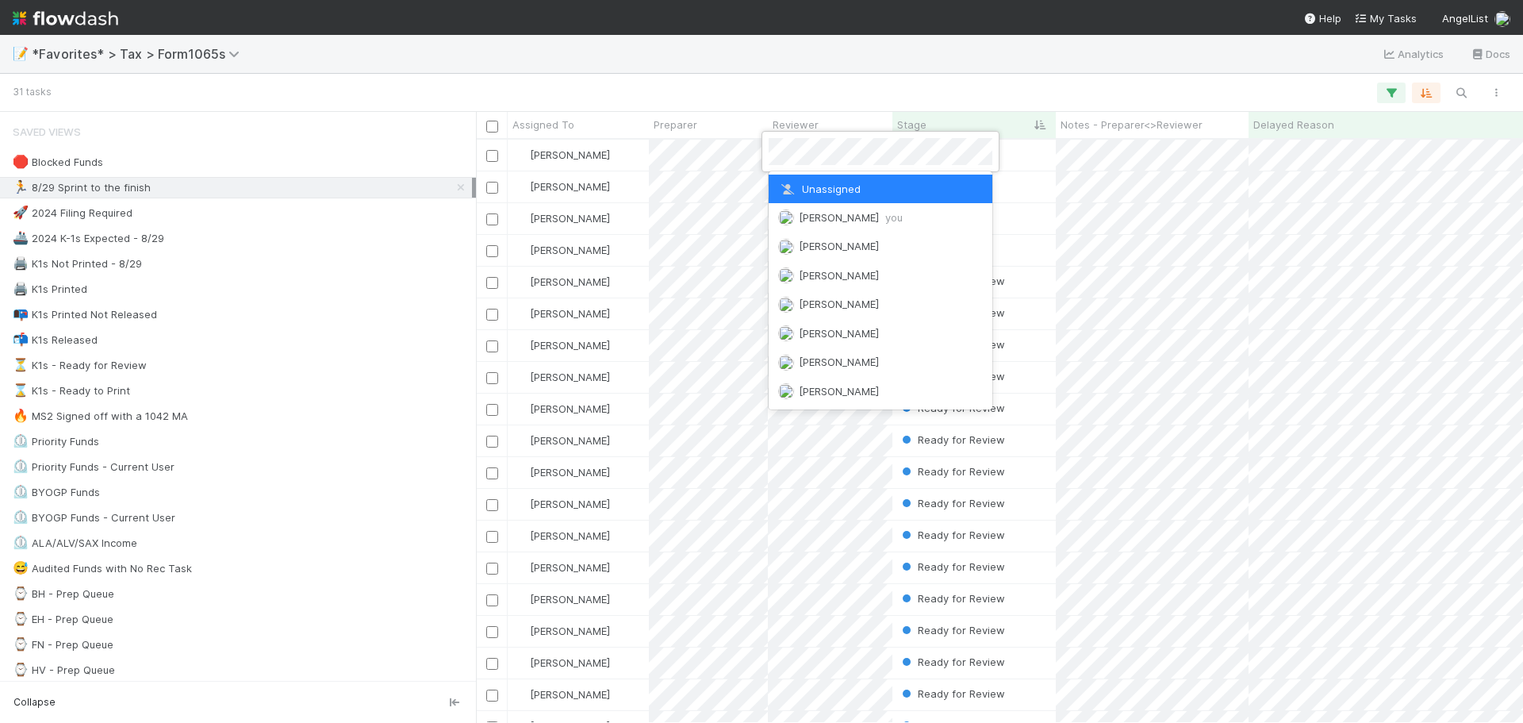
click at [760, 156] on div at bounding box center [761, 361] width 1523 height 723
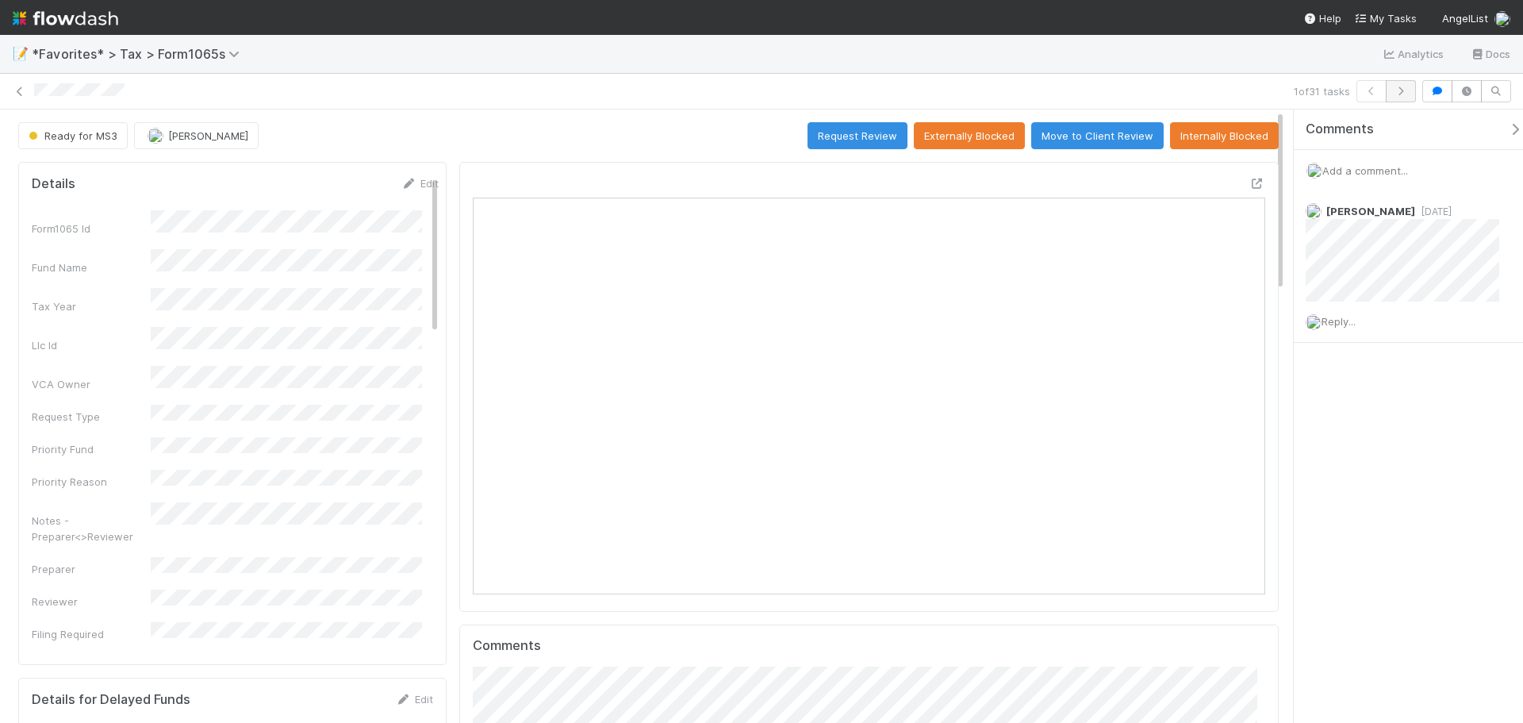
click at [1405, 90] on icon "button" at bounding box center [1401, 91] width 16 height 10
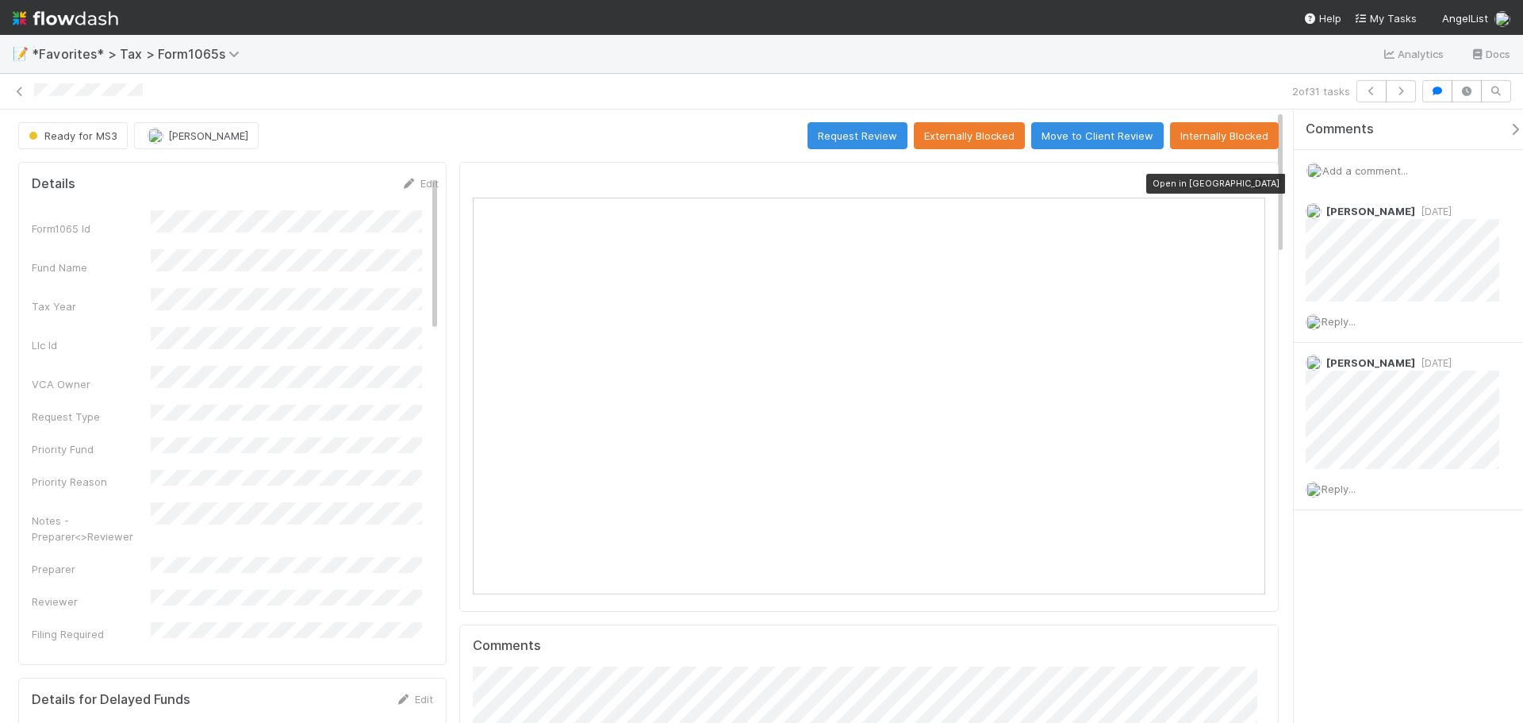
click at [1249, 182] on icon at bounding box center [1257, 183] width 16 height 10
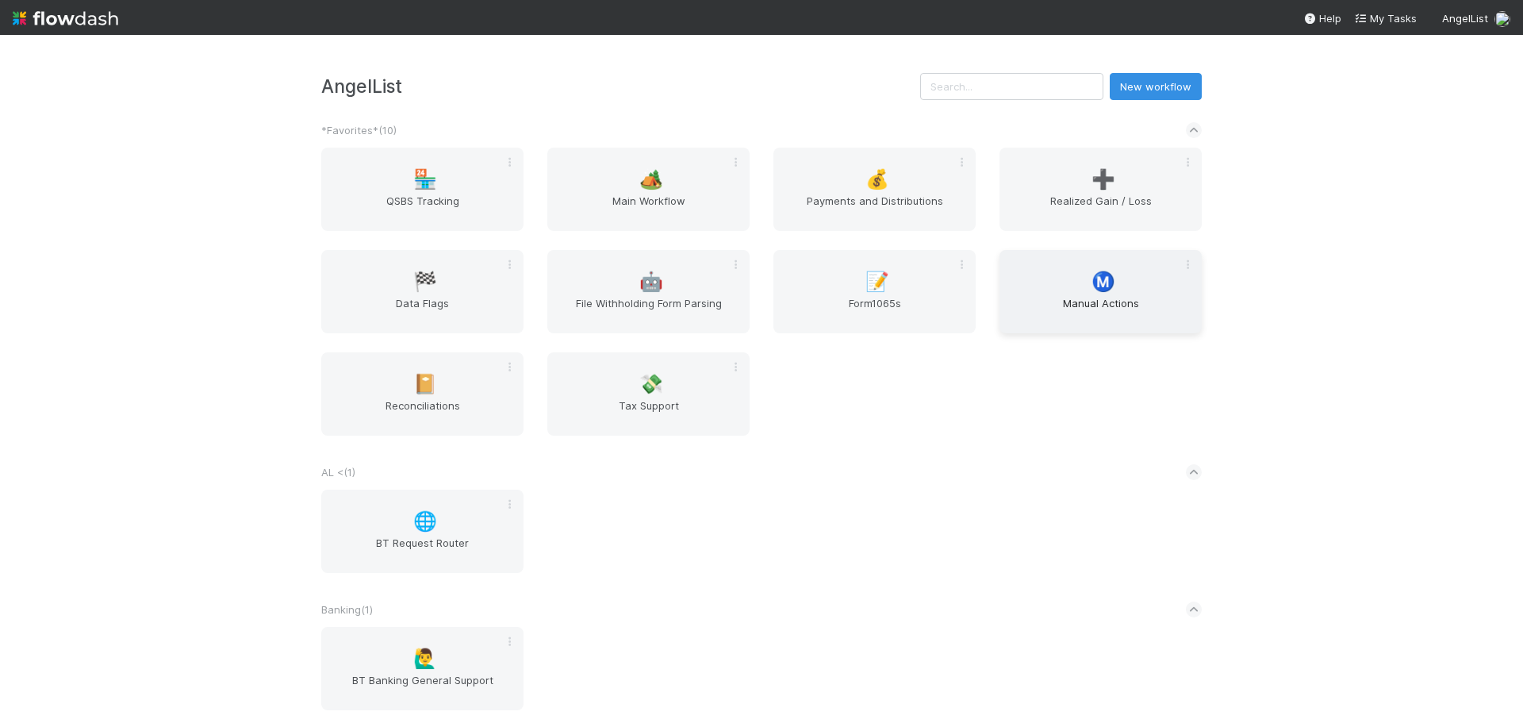
click at [1032, 297] on span "Manual Actions" at bounding box center [1101, 311] width 190 height 32
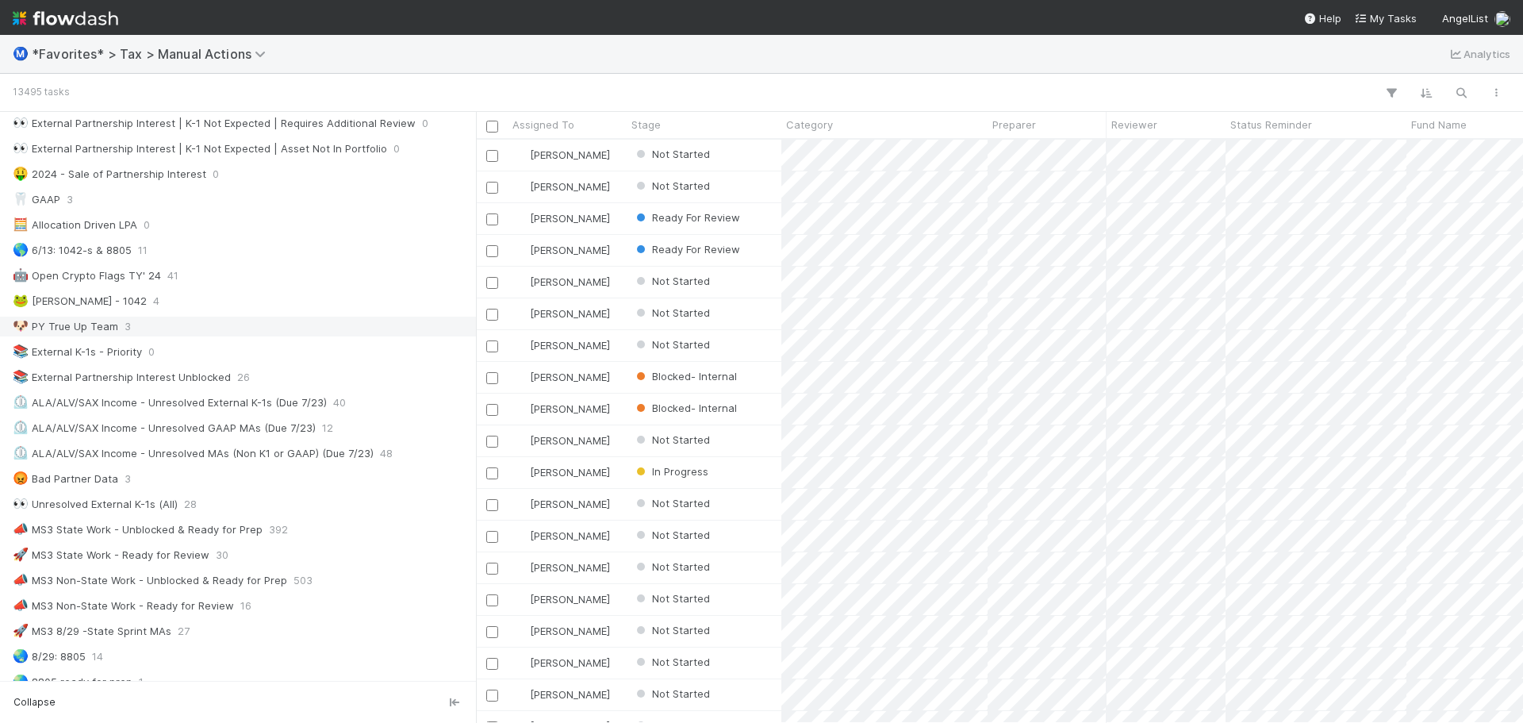
scroll to position [793, 0]
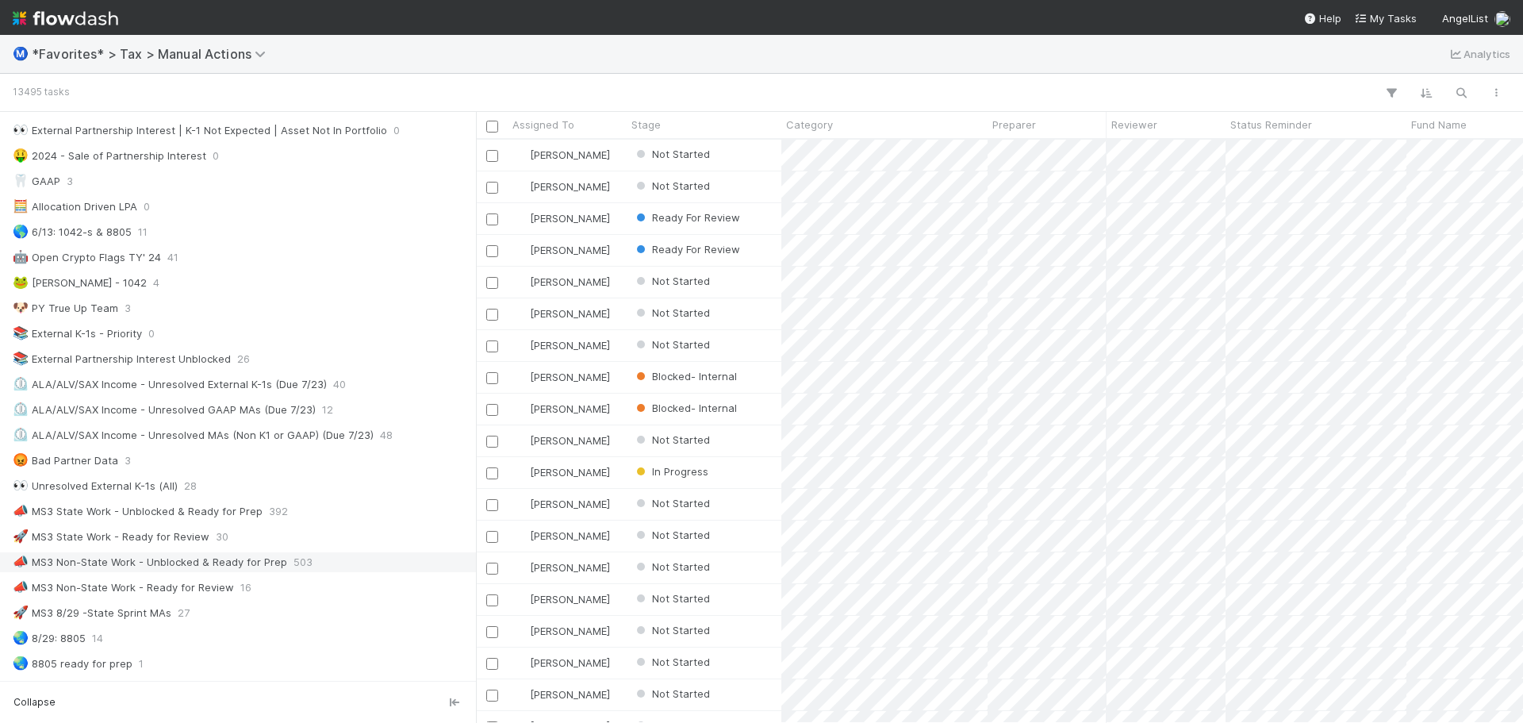
click at [293, 558] on span "503" at bounding box center [302, 562] width 19 height 20
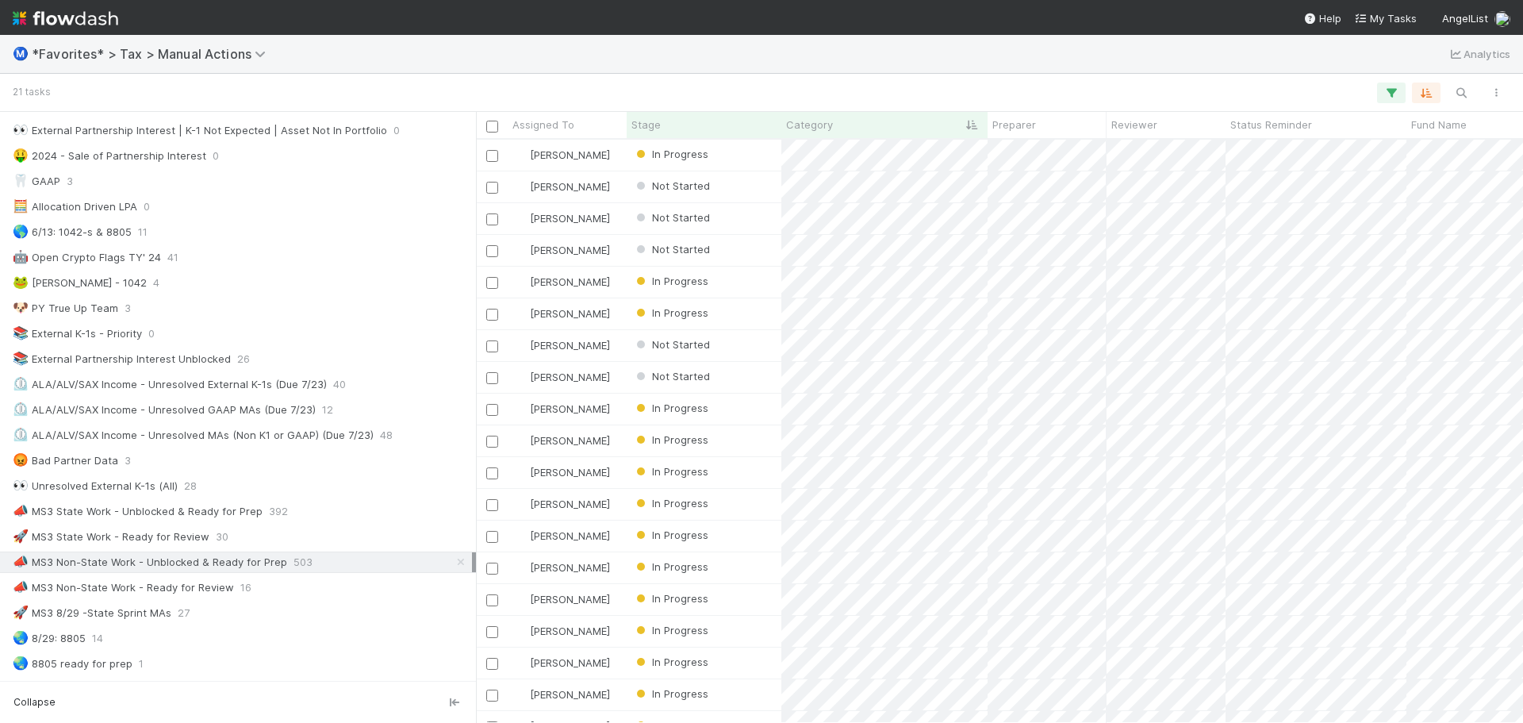
scroll to position [96, 0]
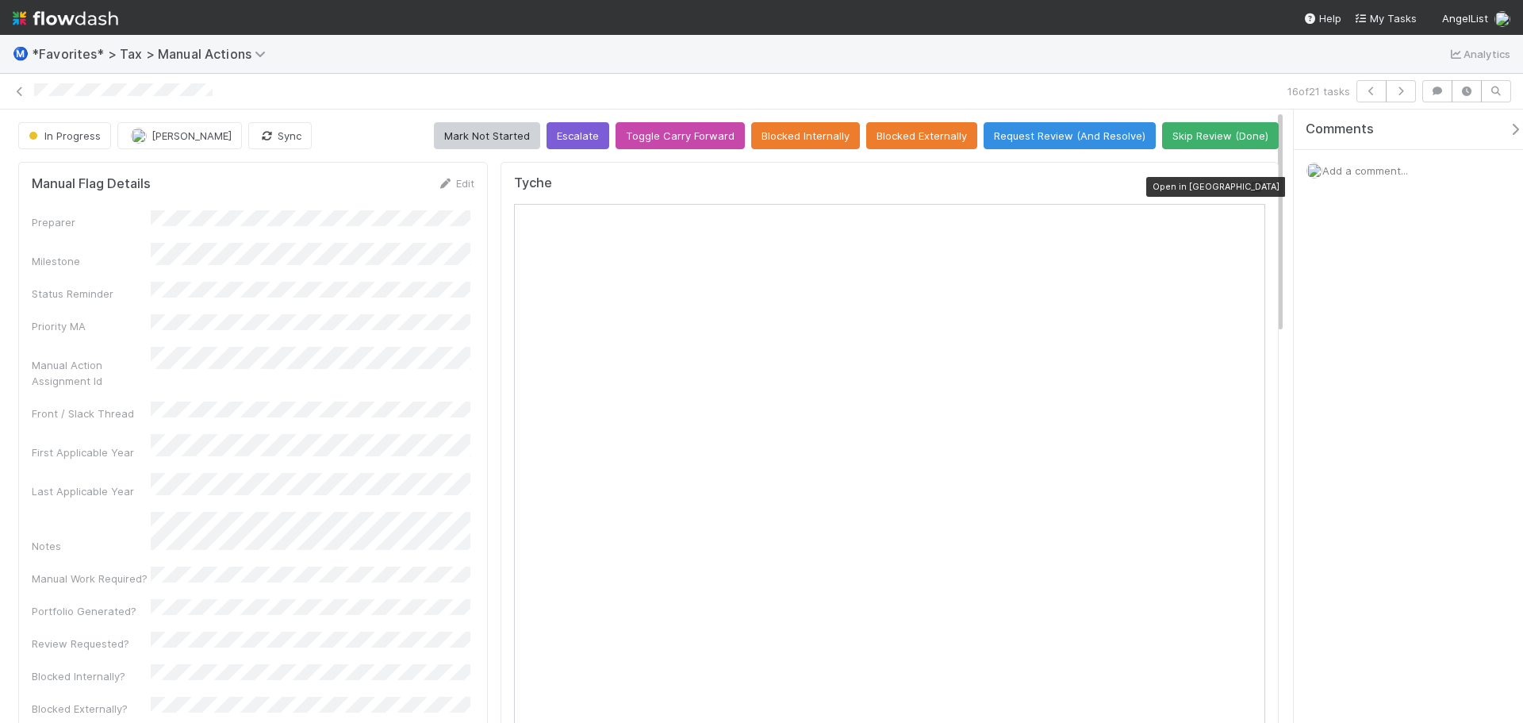
click at [1251, 190] on icon at bounding box center [1257, 187] width 16 height 10
click at [21, 94] on icon at bounding box center [20, 91] width 16 height 10
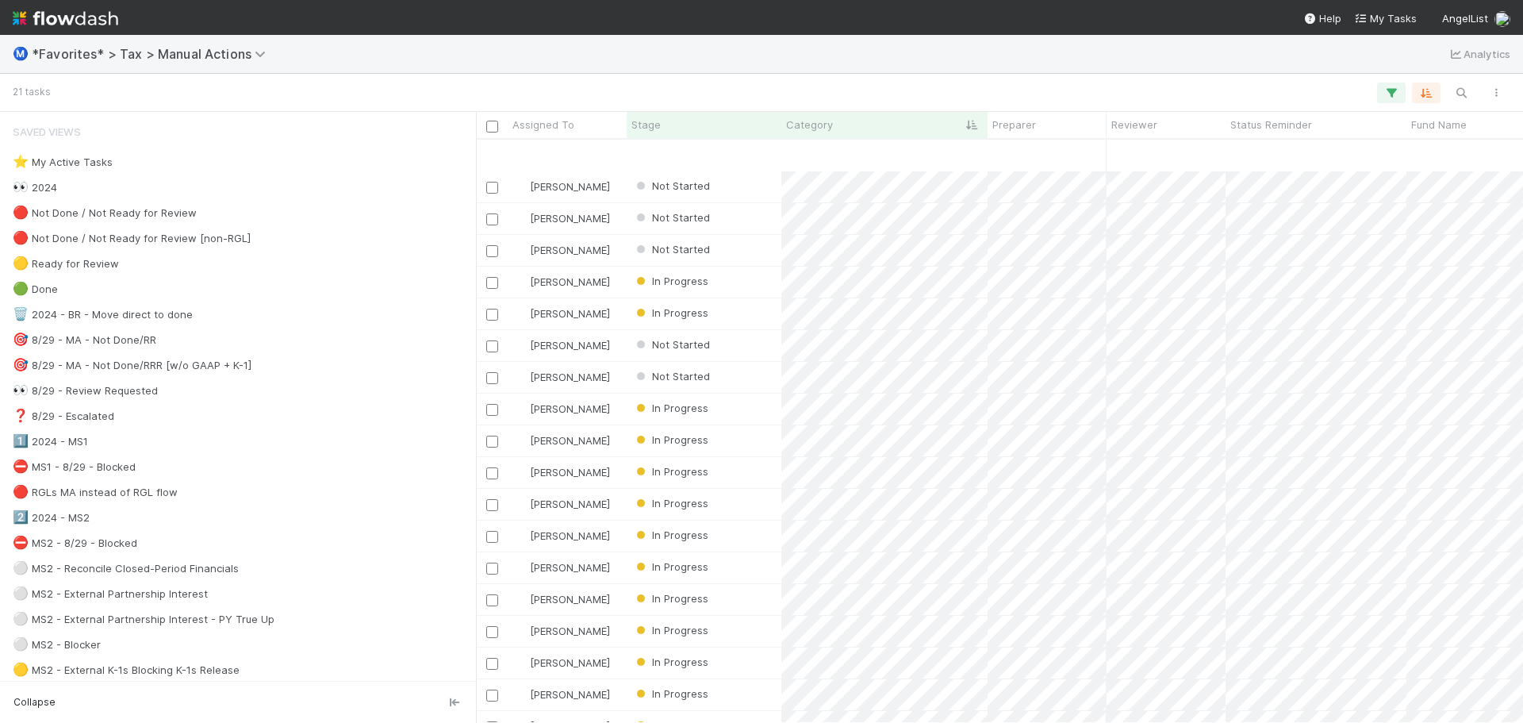
scroll to position [96, 0]
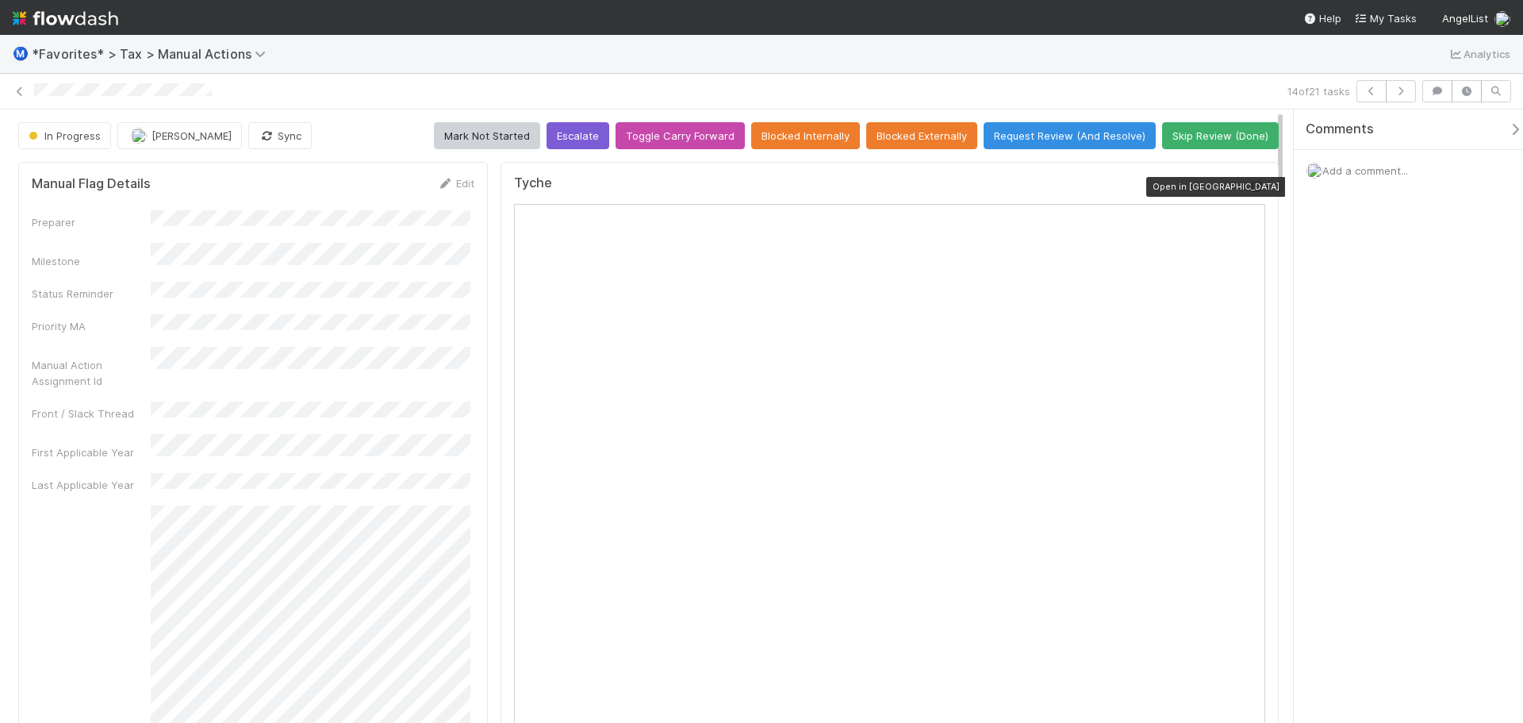
click at [1252, 187] on icon at bounding box center [1257, 187] width 16 height 10
click at [16, 93] on icon at bounding box center [20, 91] width 16 height 10
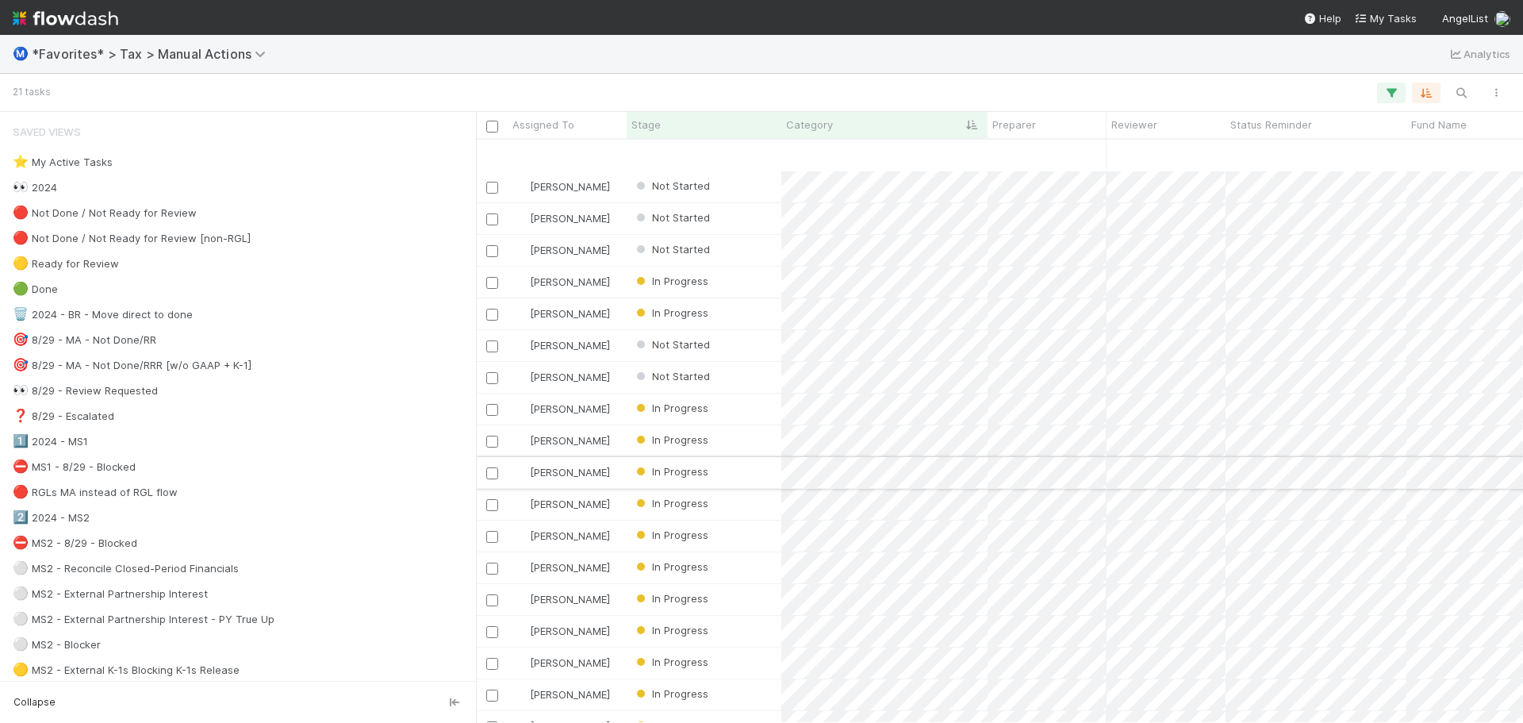
scroll to position [96, 0]
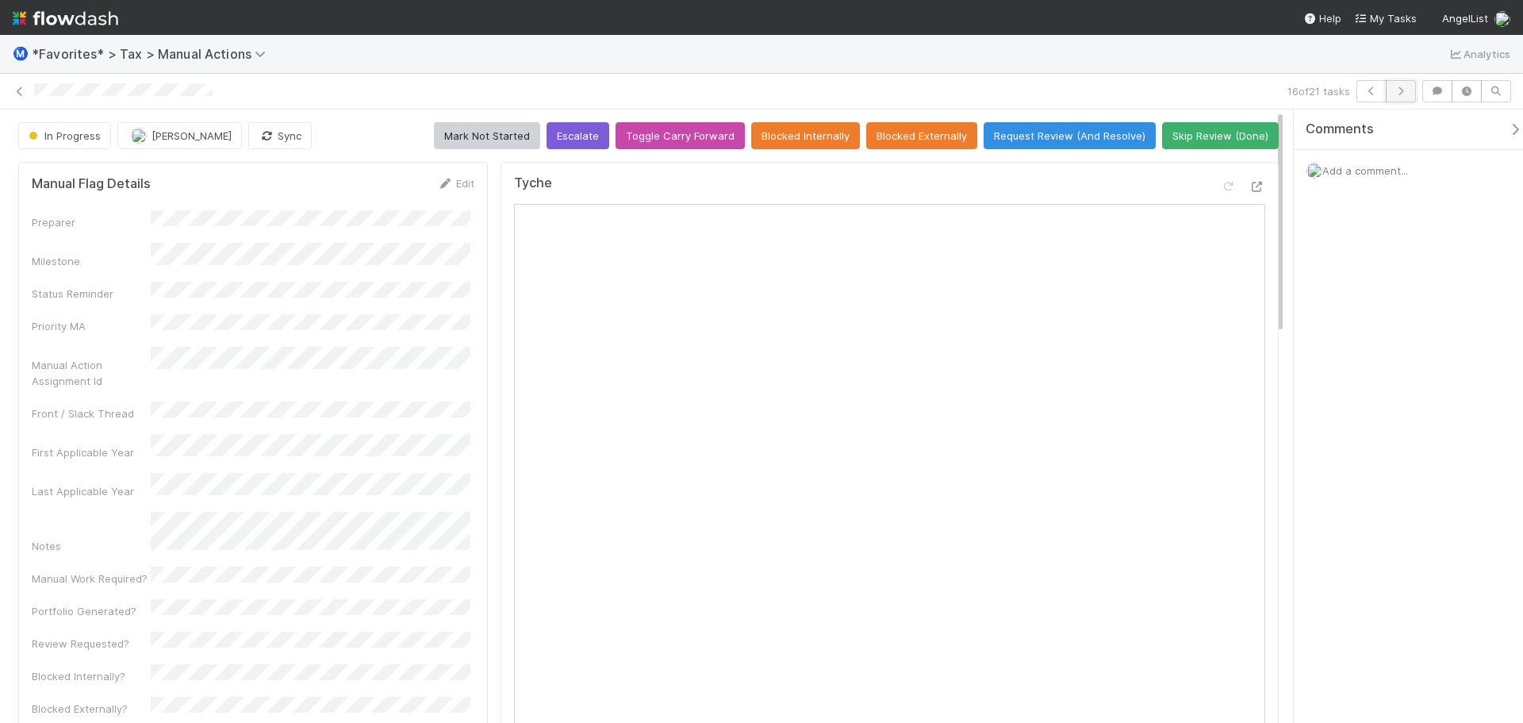
click at [1405, 90] on icon "button" at bounding box center [1401, 91] width 16 height 10
click at [1249, 190] on icon at bounding box center [1257, 187] width 16 height 10
click at [1405, 85] on button "button" at bounding box center [1401, 91] width 30 height 22
click at [1408, 90] on icon "button" at bounding box center [1401, 91] width 16 height 10
click at [1402, 92] on icon "button" at bounding box center [1401, 91] width 16 height 10
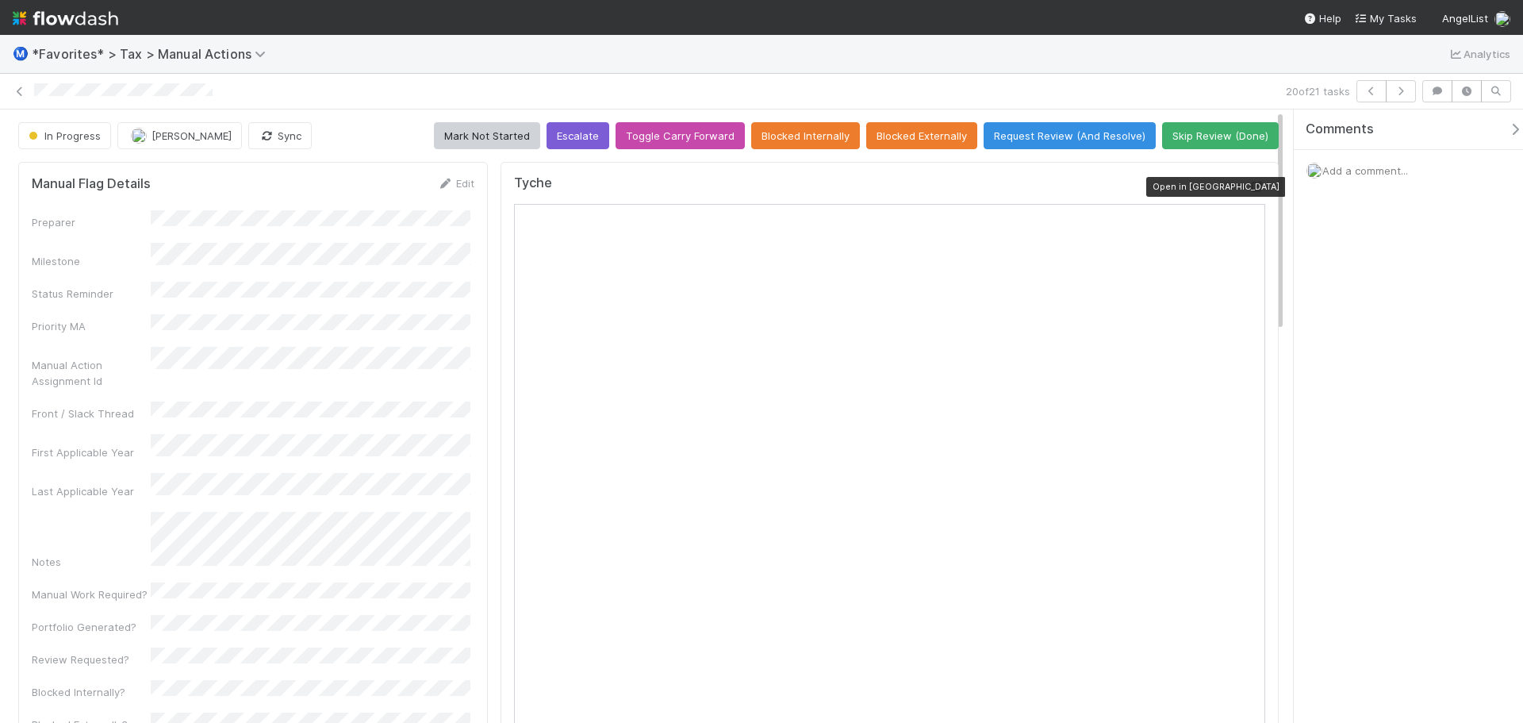
click at [1252, 186] on icon at bounding box center [1257, 187] width 16 height 10
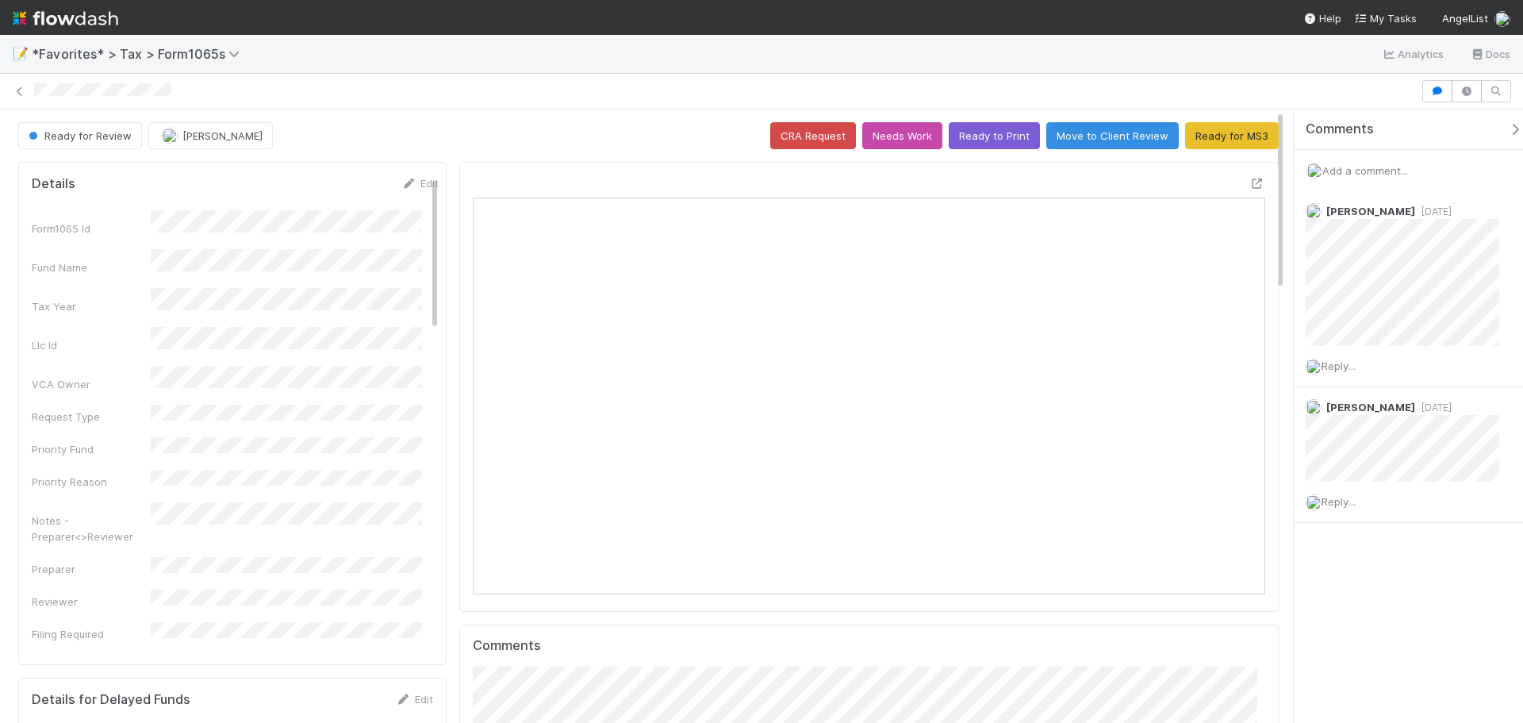
scroll to position [310, 385]
